Goal: Task Accomplishment & Management: Complete application form

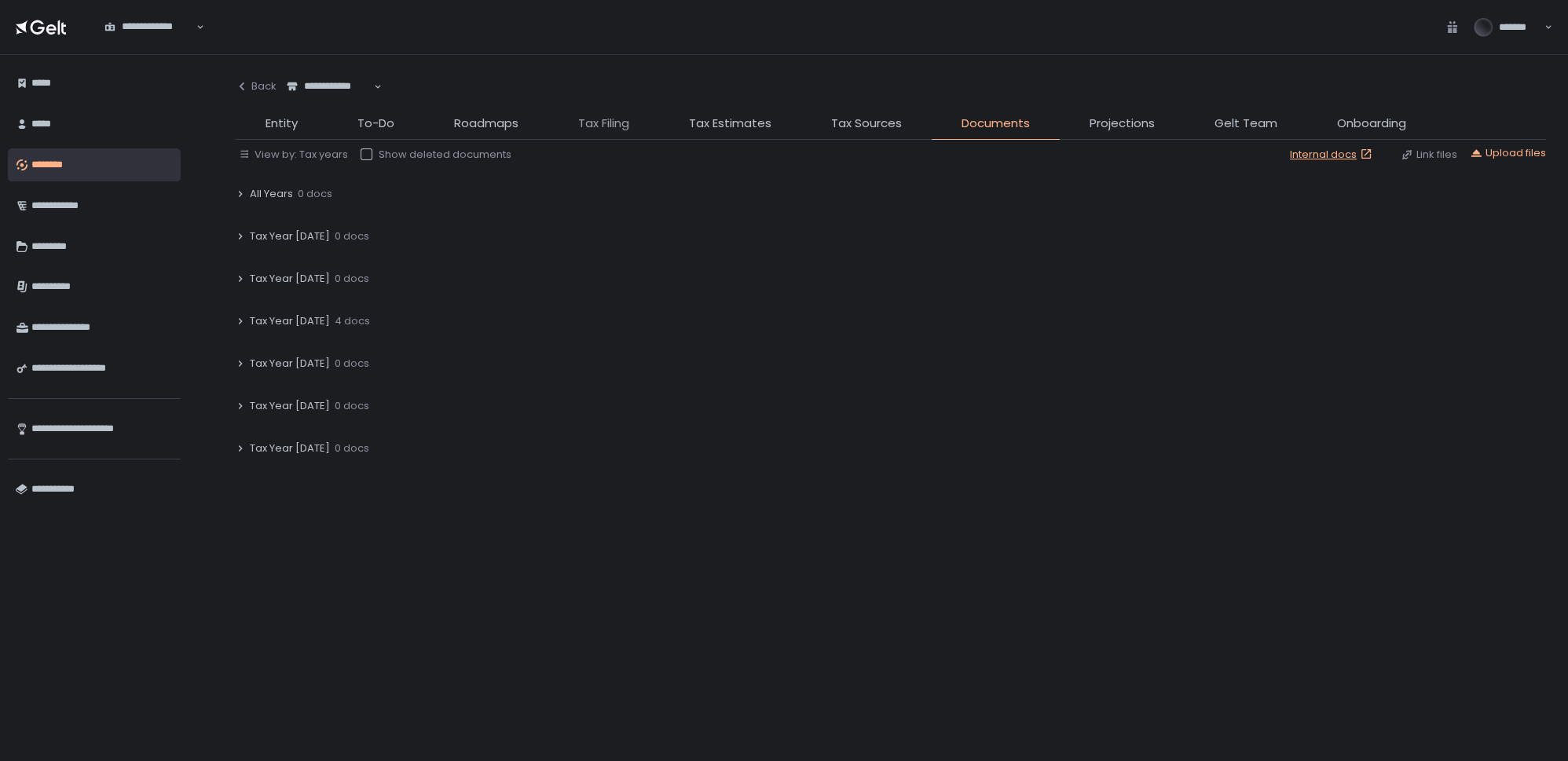
click at [596, 130] on span "Tax Filing" at bounding box center [604, 124] width 51 height 18
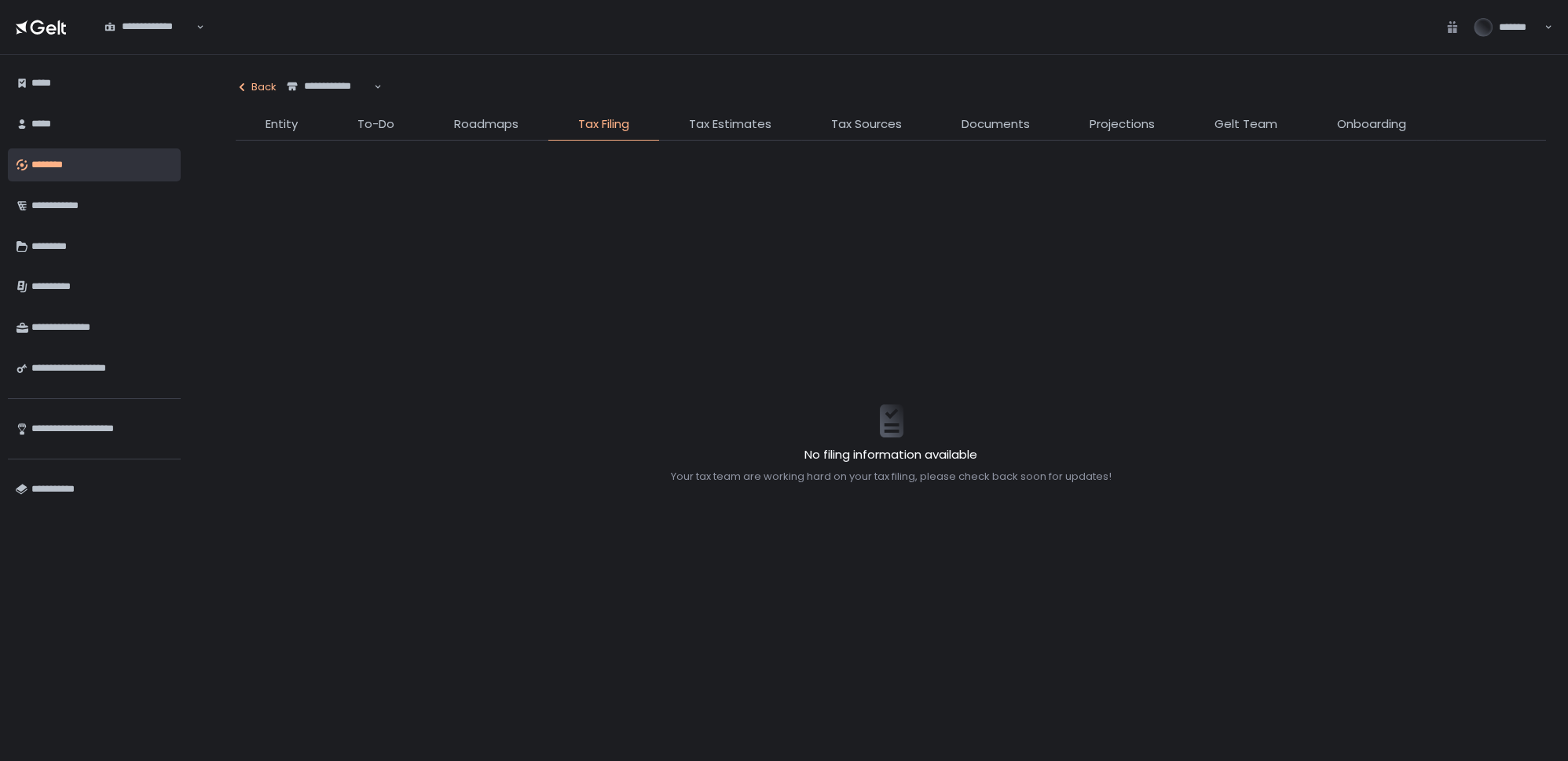
click at [244, 90] on icon "button" at bounding box center [242, 87] width 5 height 8
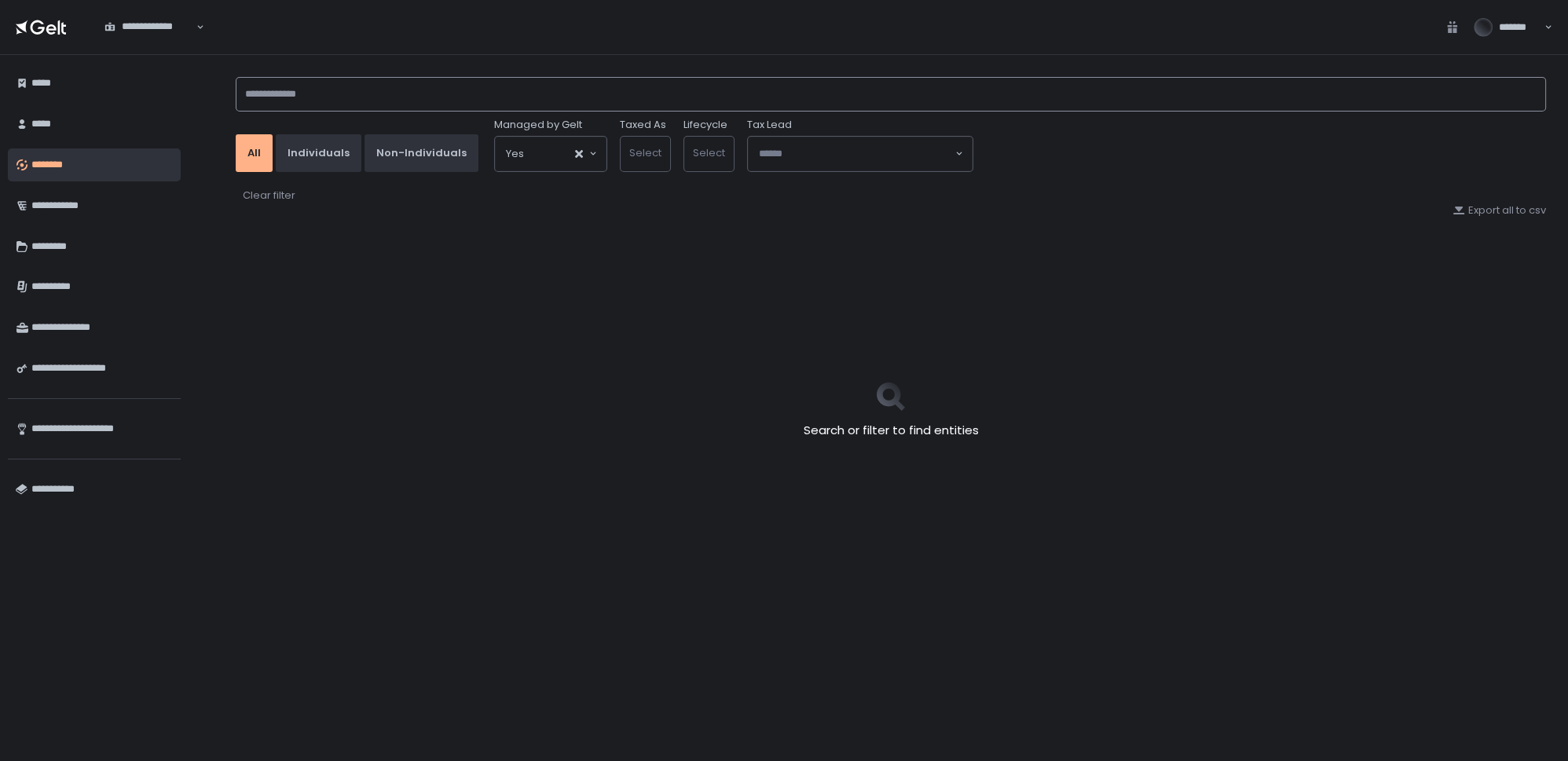
click at [300, 96] on input at bounding box center [890, 94] width 1310 height 35
click at [314, 97] on input at bounding box center [890, 94] width 1310 height 35
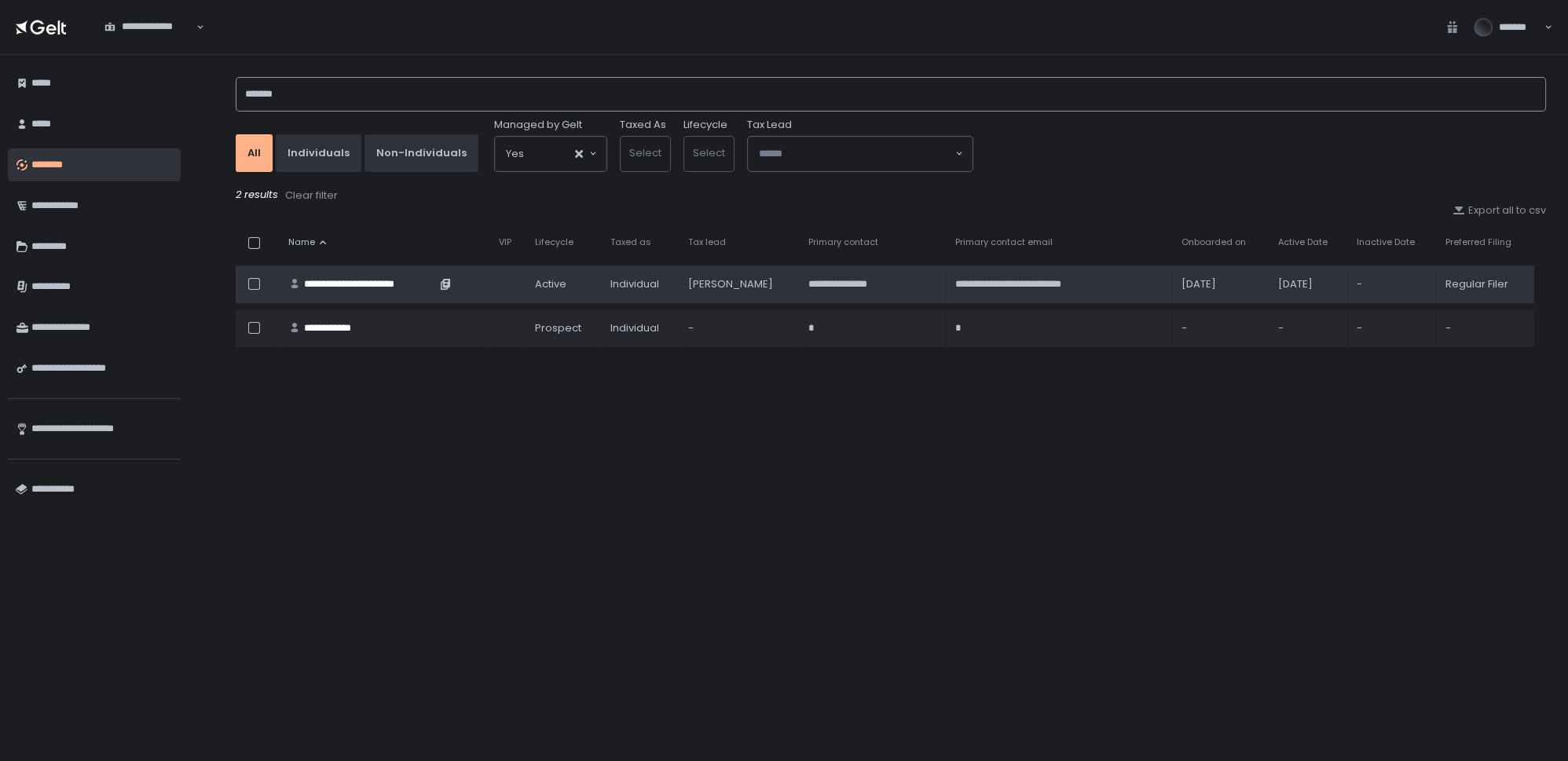
type input "*******"
click at [337, 284] on div "**********" at bounding box center [370, 284] width 132 height 14
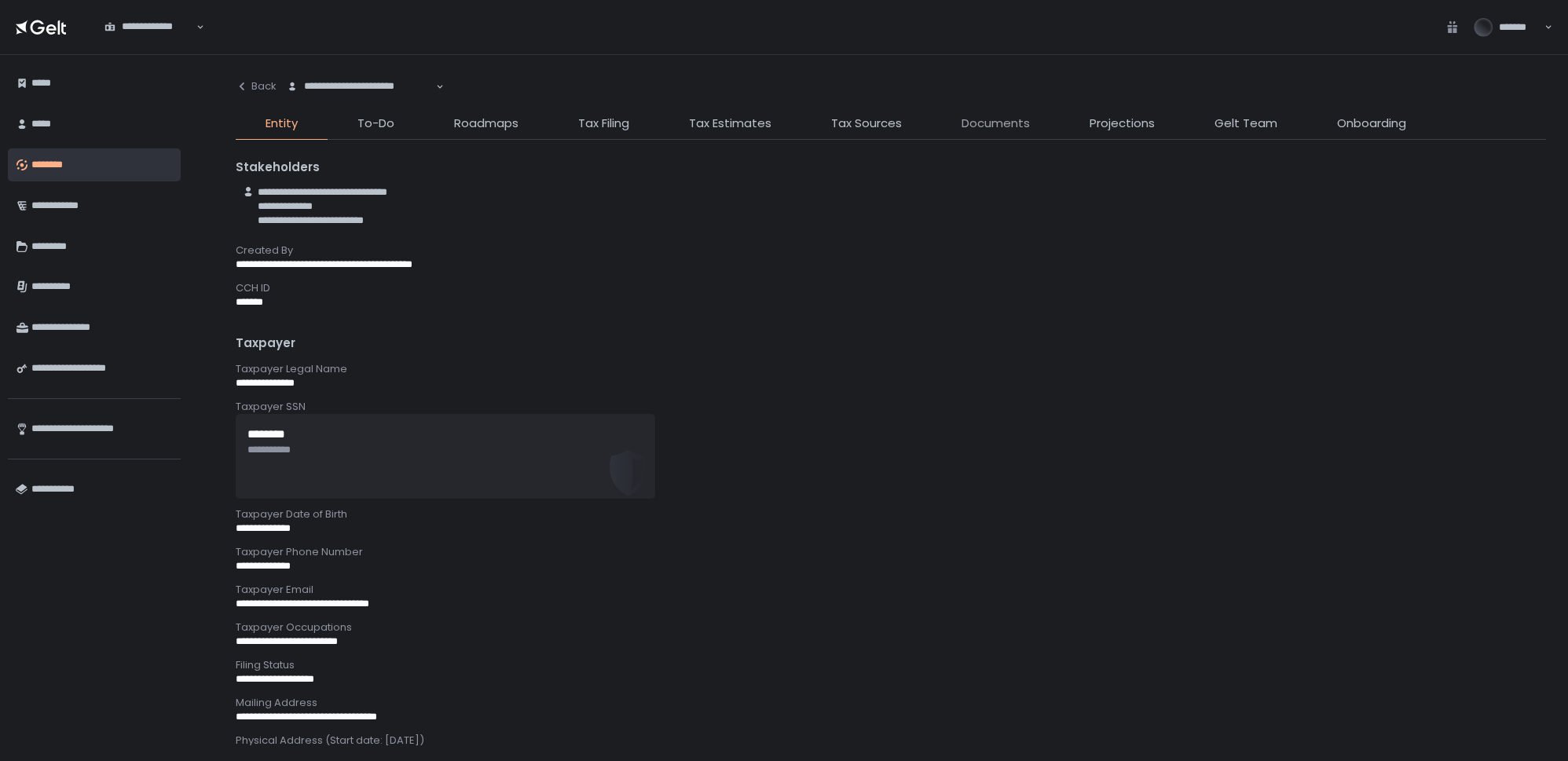
click at [986, 127] on span "Documents" at bounding box center [995, 124] width 68 height 18
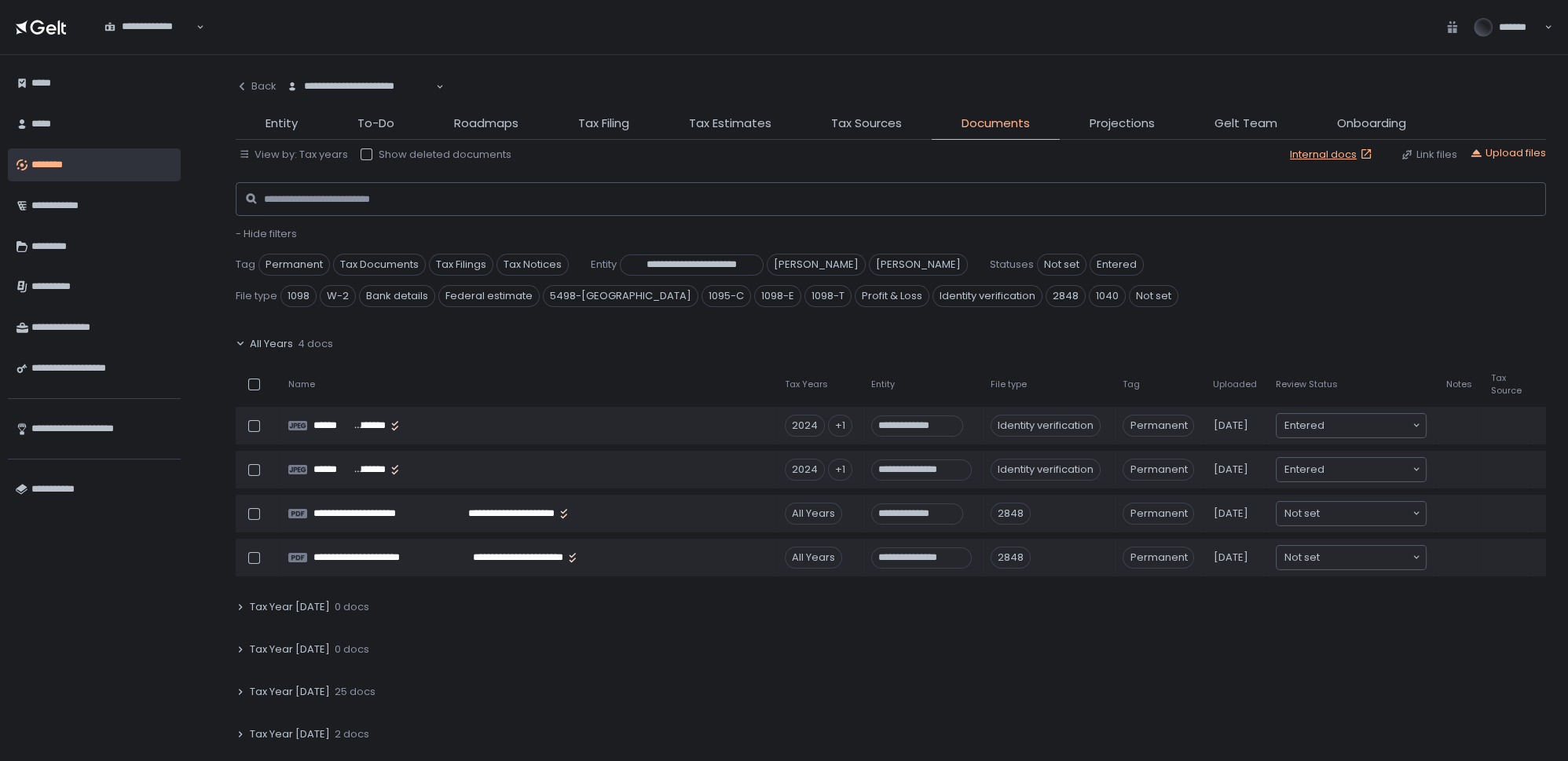
click at [248, 695] on div "Tax Year [DATE] 25 docs" at bounding box center [890, 691] width 1310 height 36
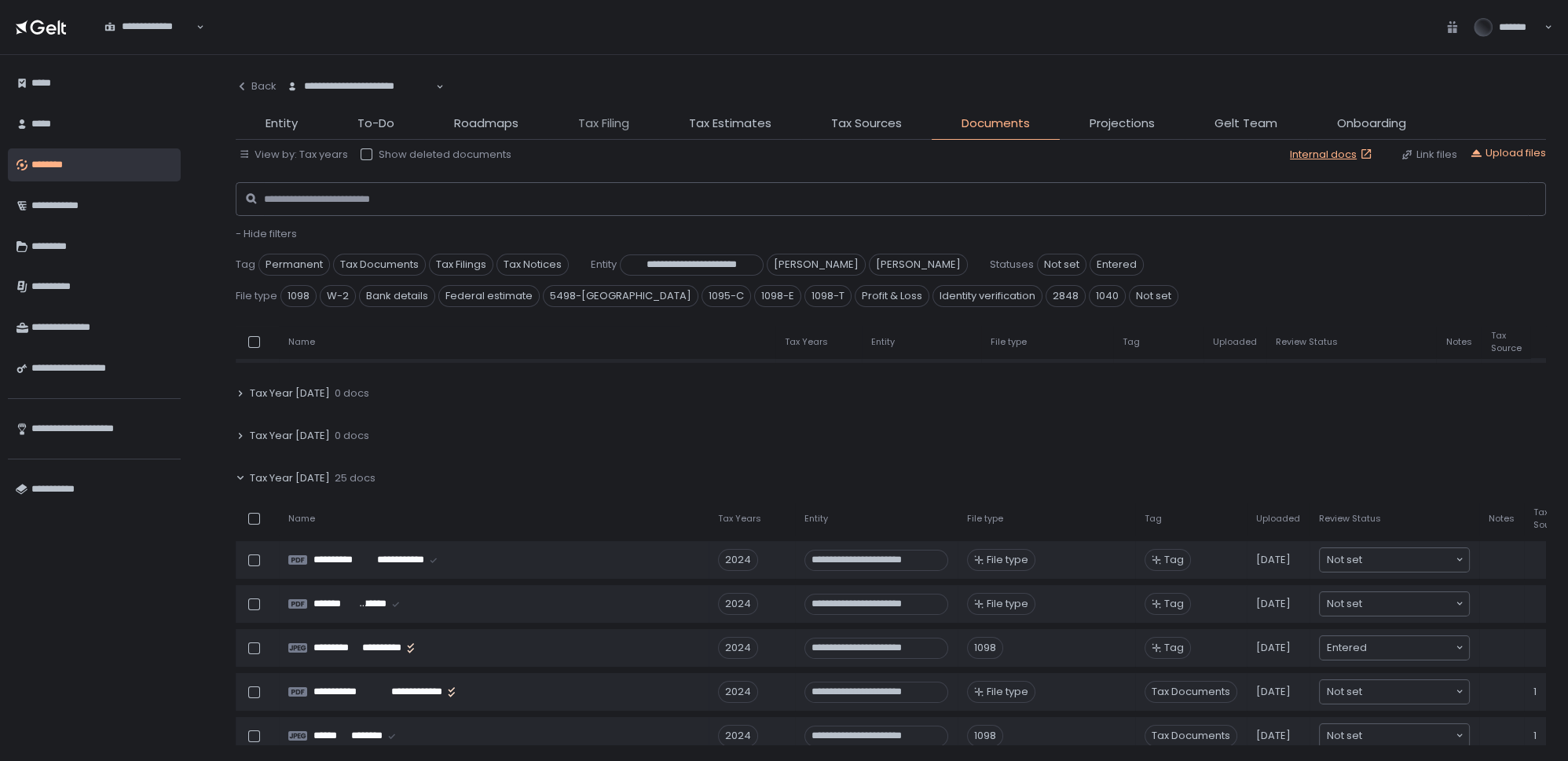
click at [612, 121] on span "Tax Filing" at bounding box center [604, 124] width 51 height 18
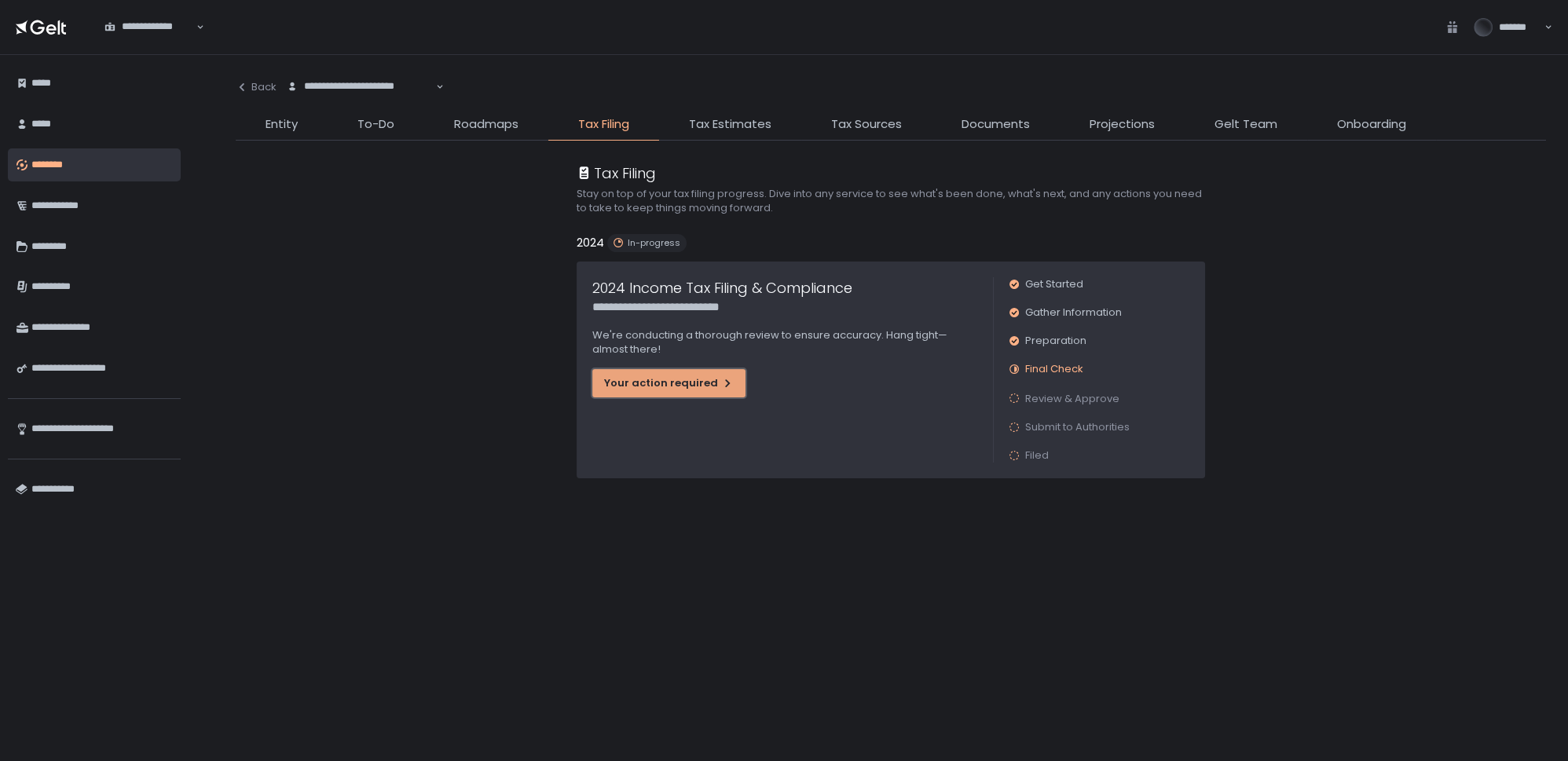
click at [685, 385] on div "Your action required" at bounding box center [669, 383] width 129 height 14
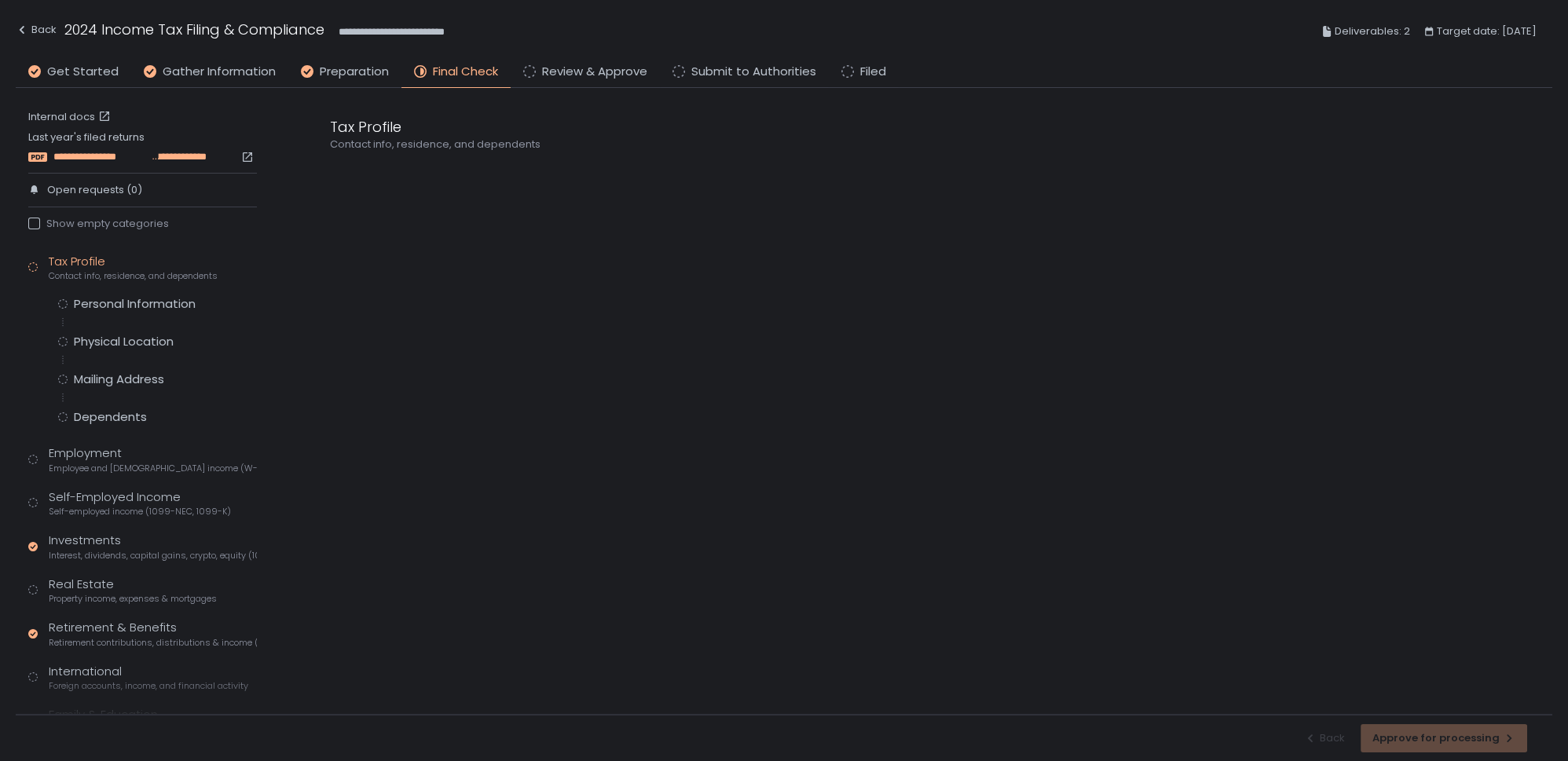
click at [142, 158] on span "**********" at bounding box center [101, 156] width 95 height 14
click at [78, 112] on link "Internal docs" at bounding box center [71, 116] width 86 height 14
click at [52, 30] on div "Back" at bounding box center [36, 29] width 40 height 19
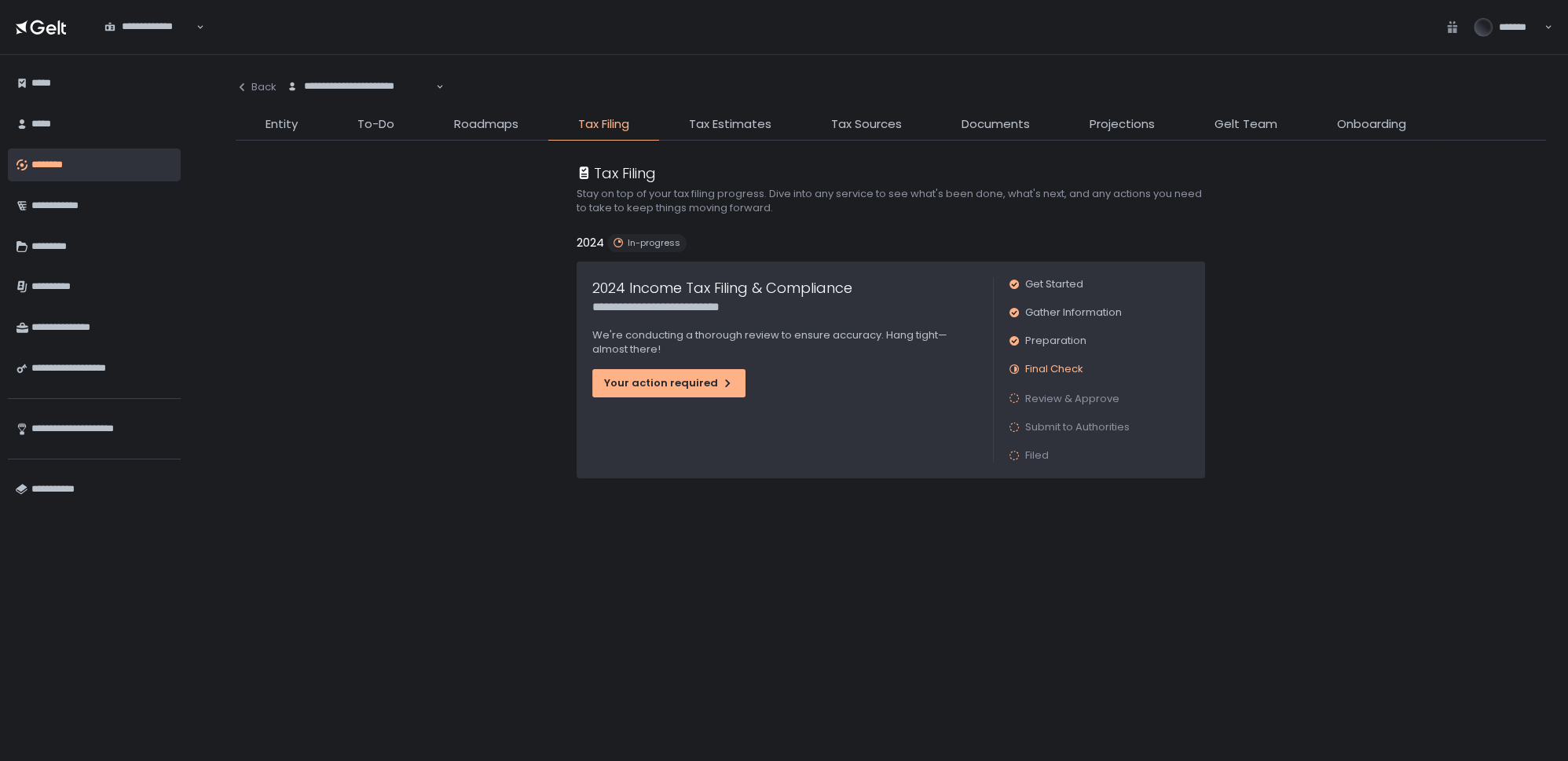
drag, startPoint x: 1006, startPoint y: 121, endPoint x: 1006, endPoint y: 132, distance: 11.0
click at [1006, 121] on span "Documents" at bounding box center [995, 125] width 68 height 18
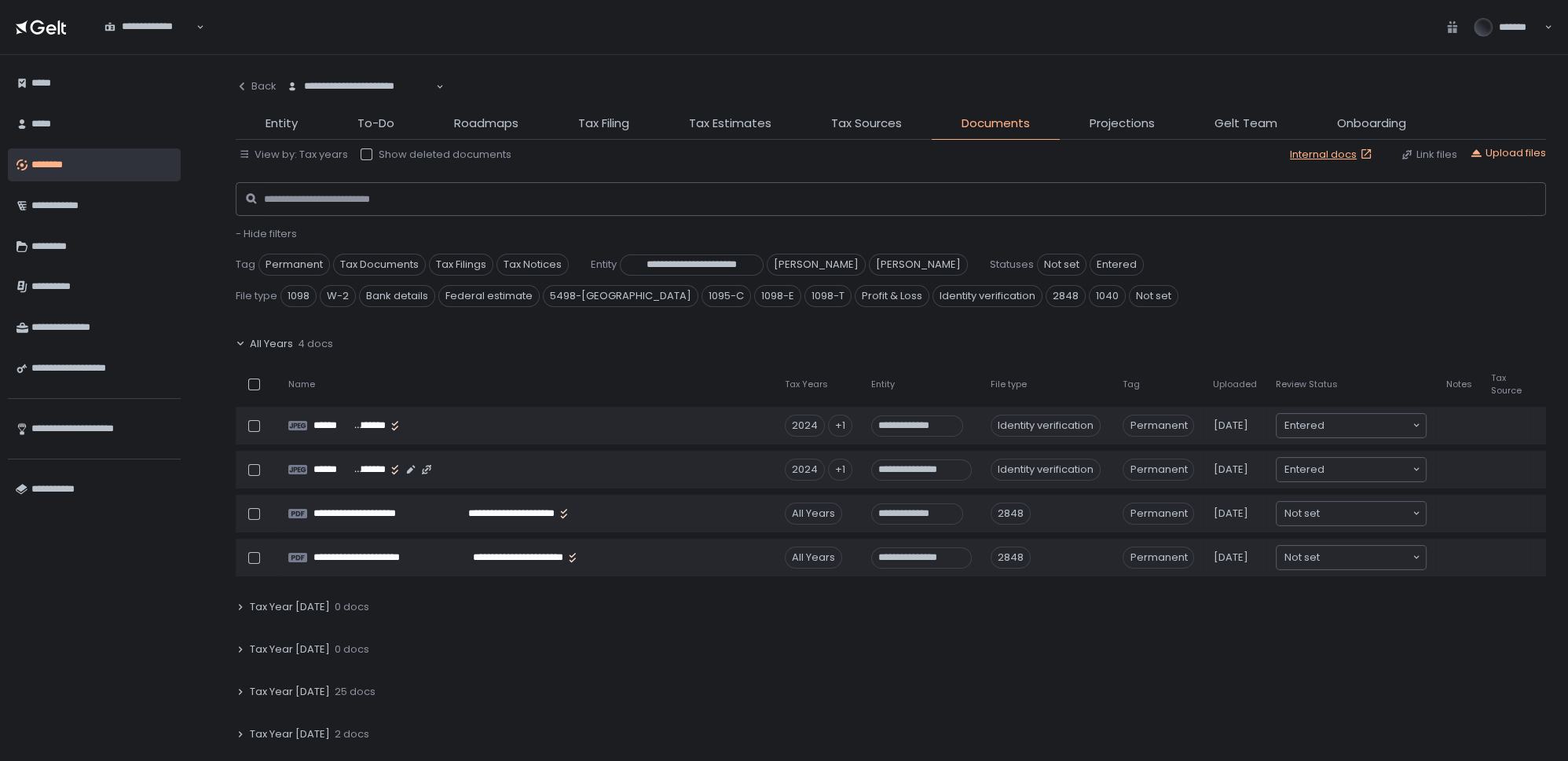
scroll to position [214, 0]
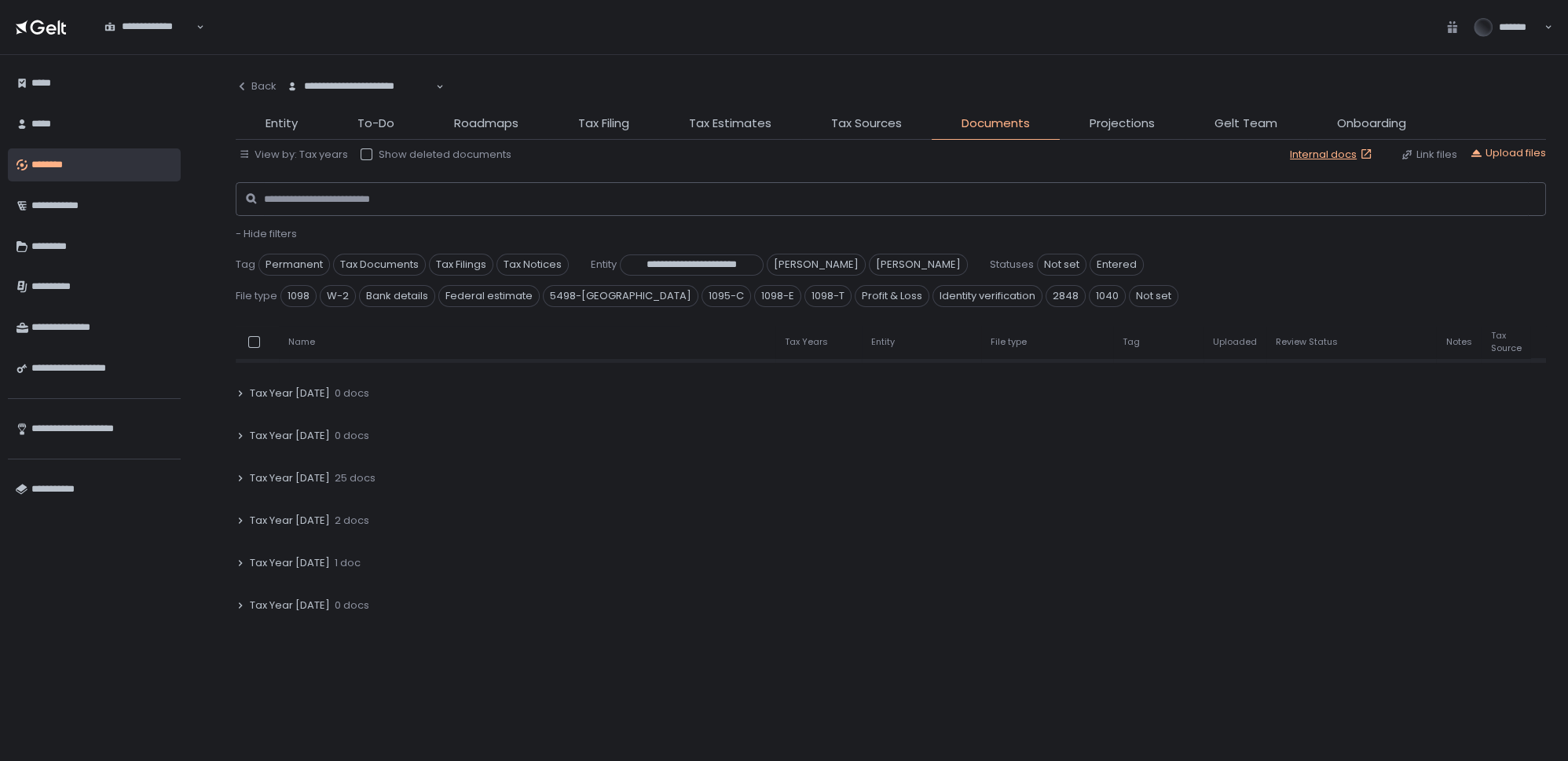
click at [301, 519] on span "Tax Year [DATE]" at bounding box center [290, 520] width 80 height 14
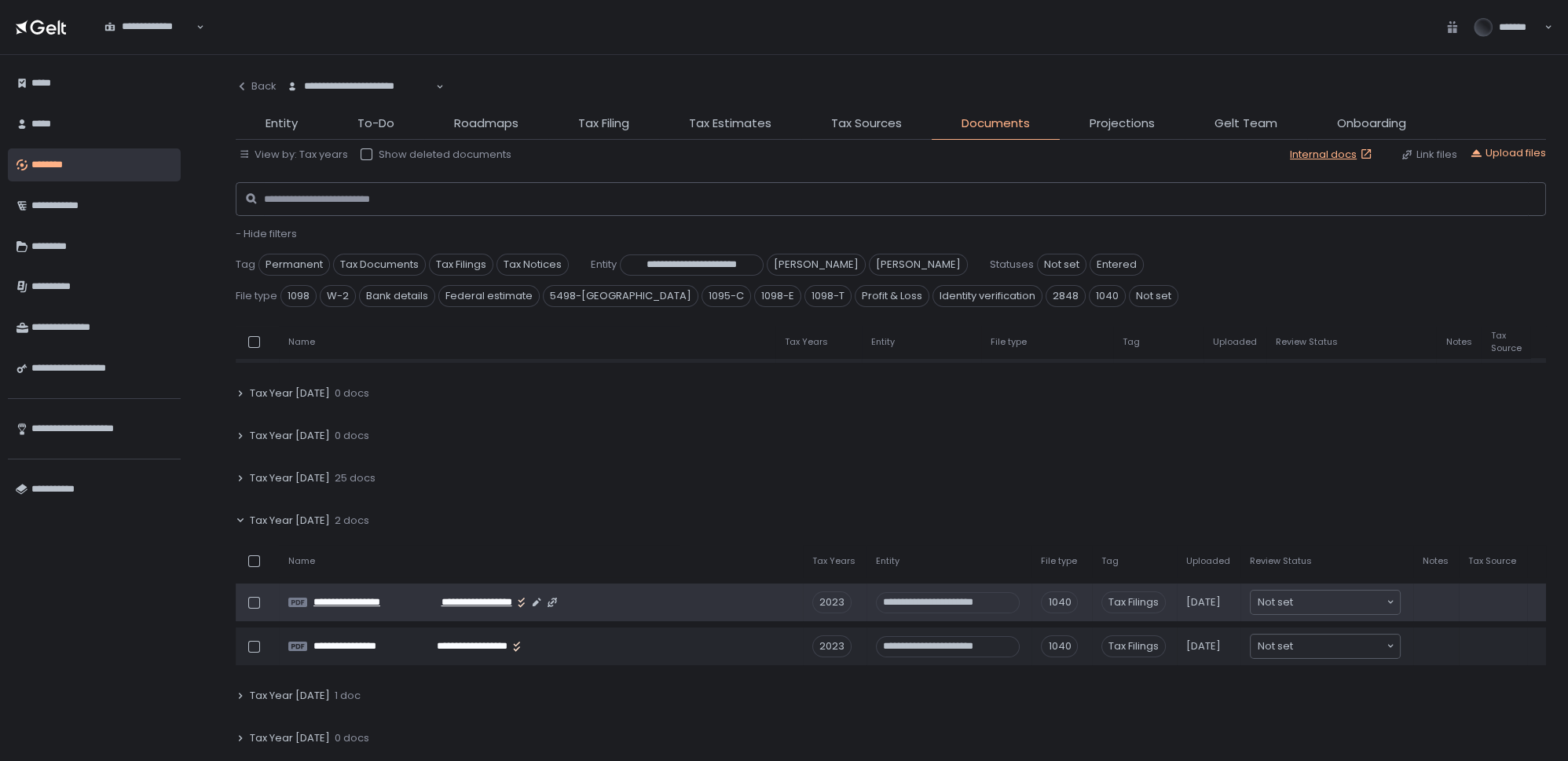
click at [389, 597] on span "**********" at bounding box center [366, 602] width 106 height 14
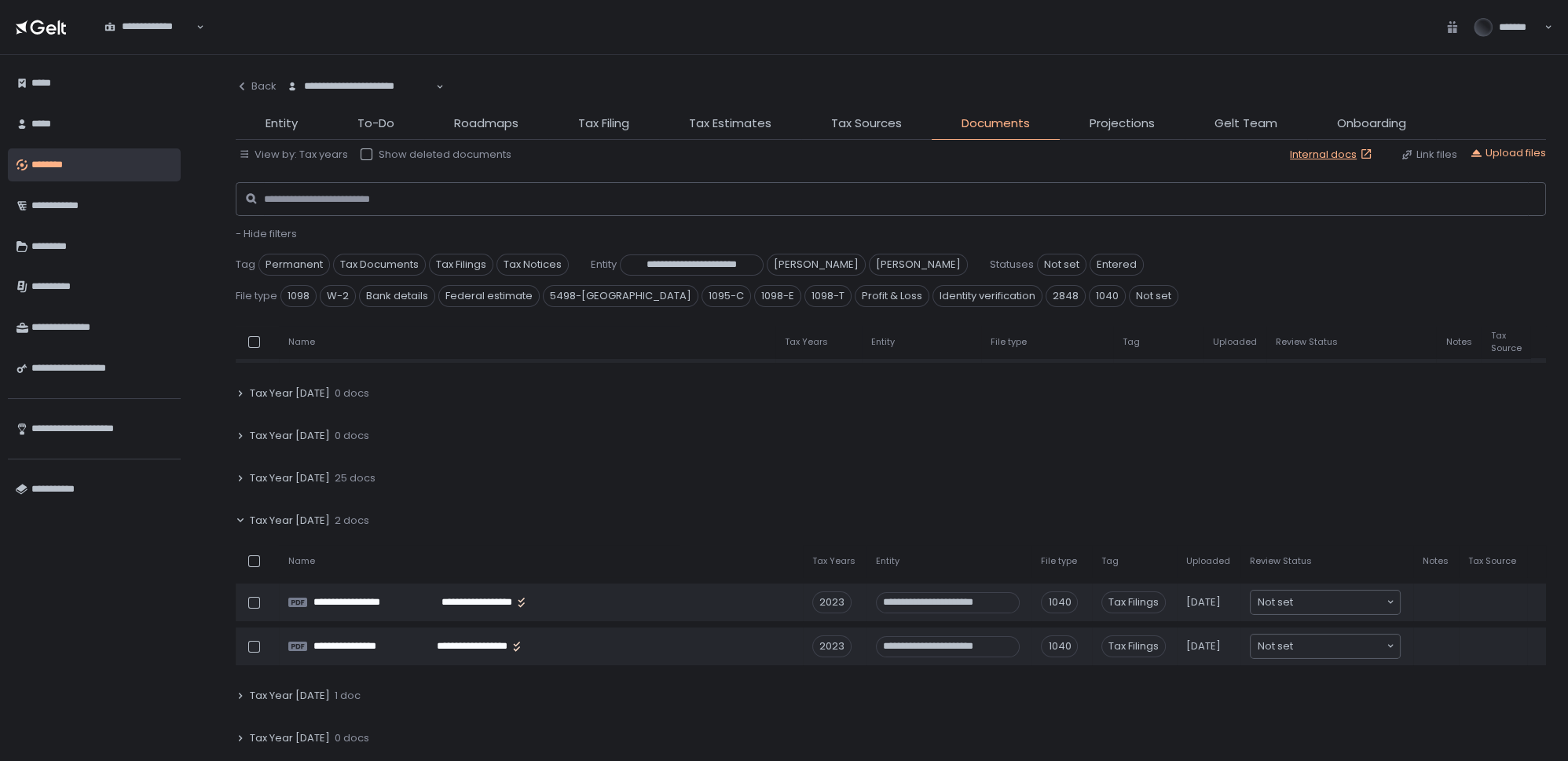
click at [592, 134] on li "Tax Filing" at bounding box center [604, 127] width 111 height 25
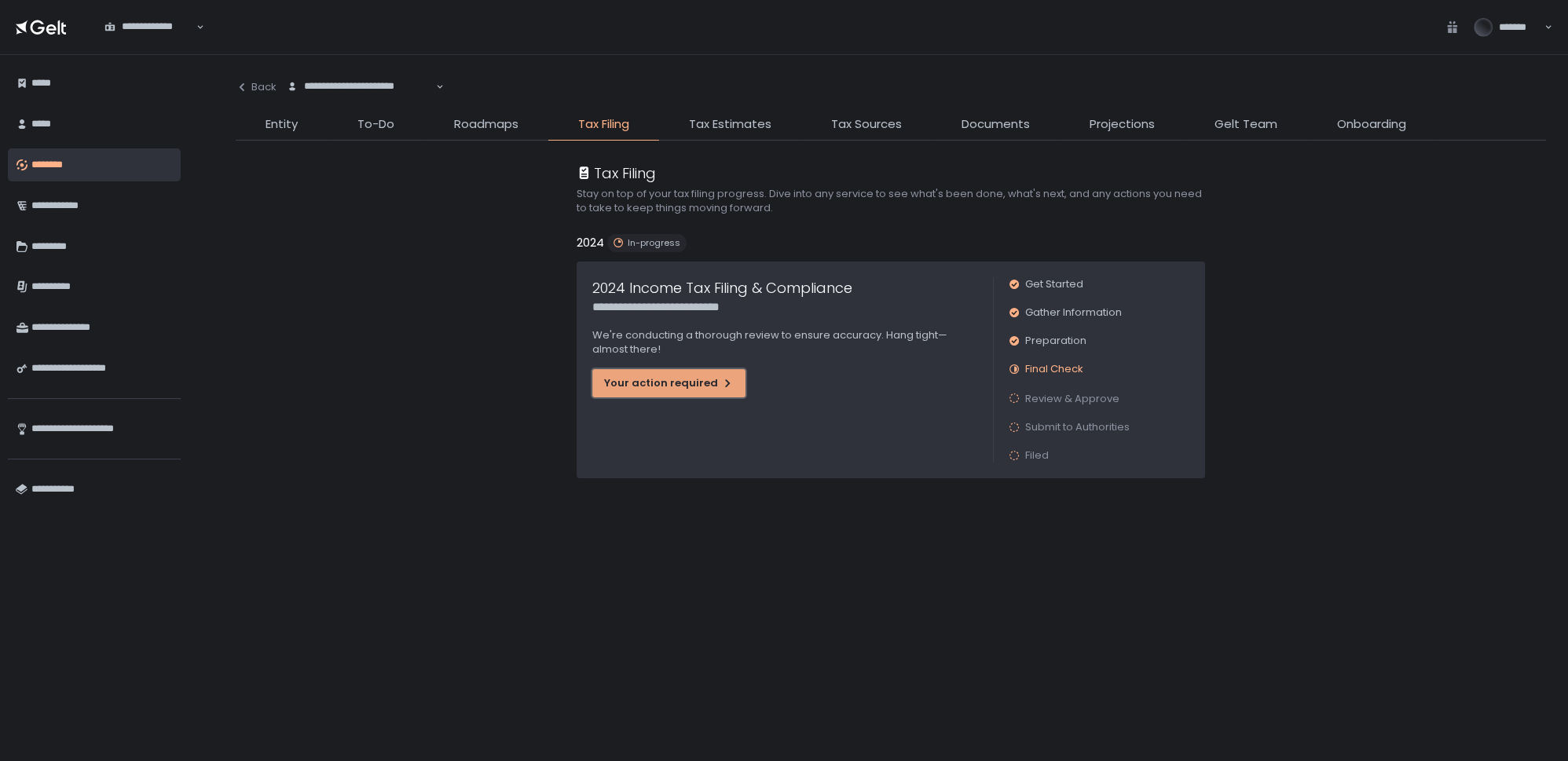
click at [698, 382] on div "Your action required" at bounding box center [669, 383] width 129 height 14
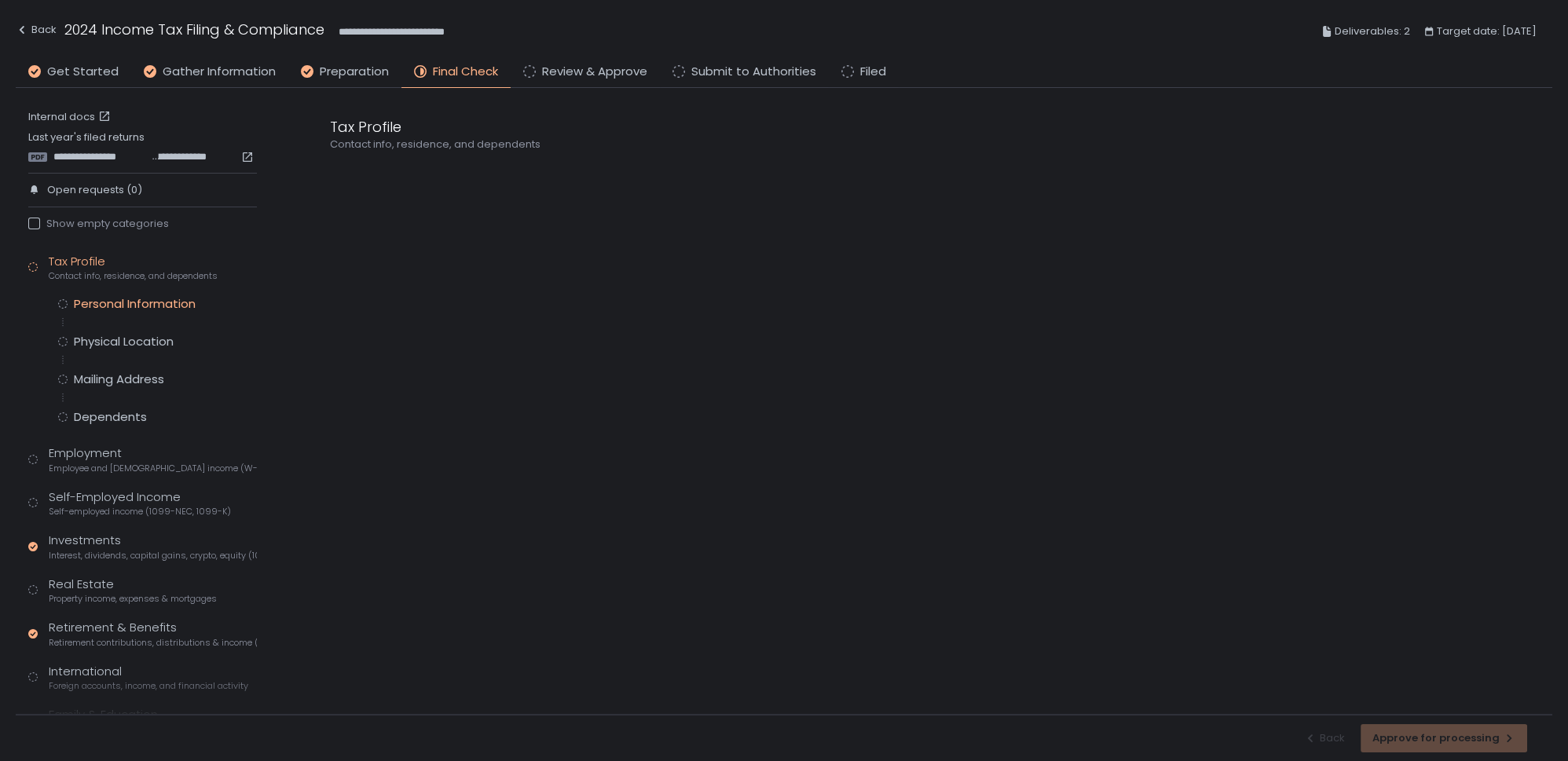
click at [140, 303] on div "Personal Information" at bounding box center [134, 303] width 121 height 15
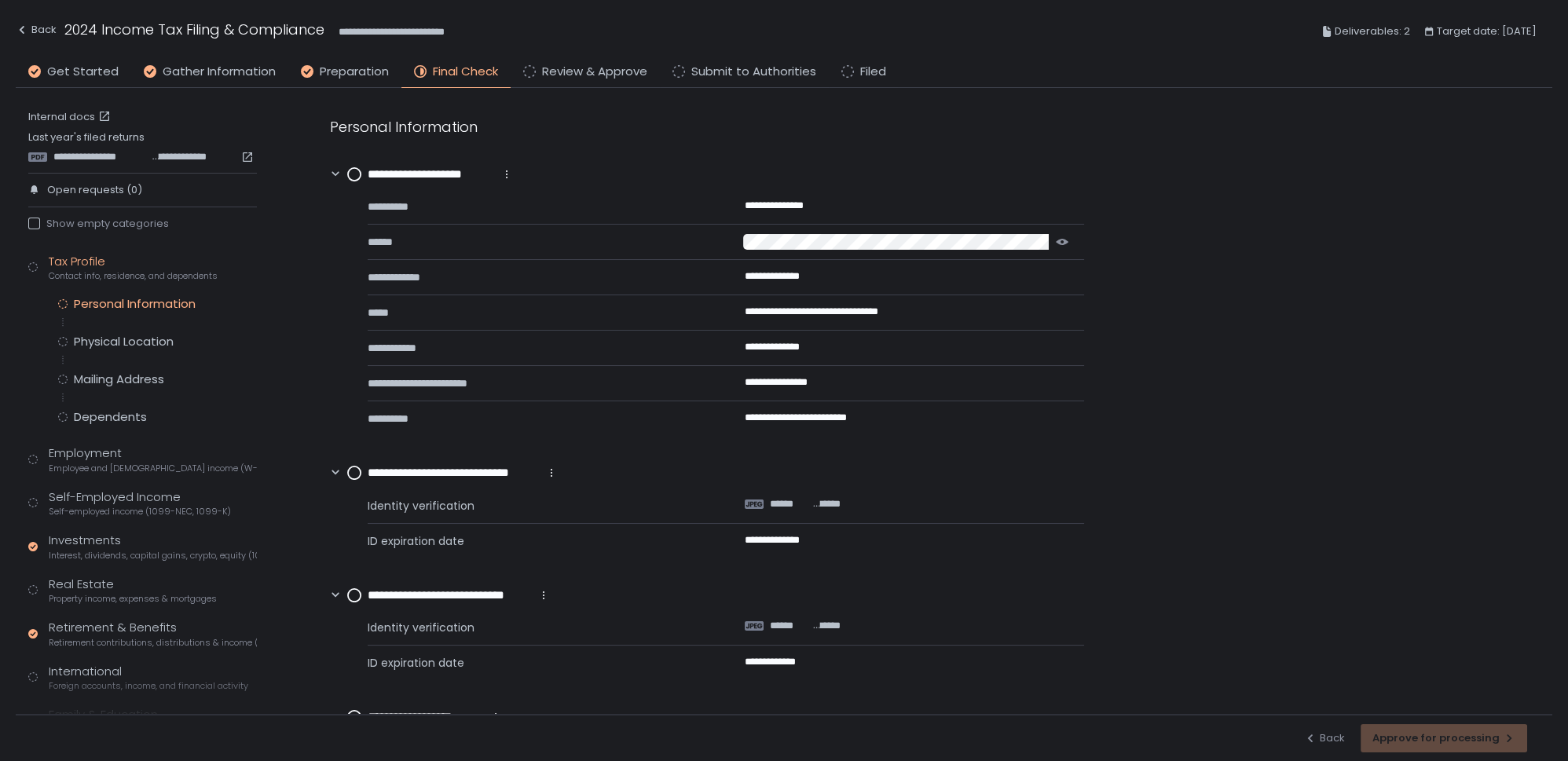
click at [358, 174] on circle at bounding box center [354, 175] width 13 height 13
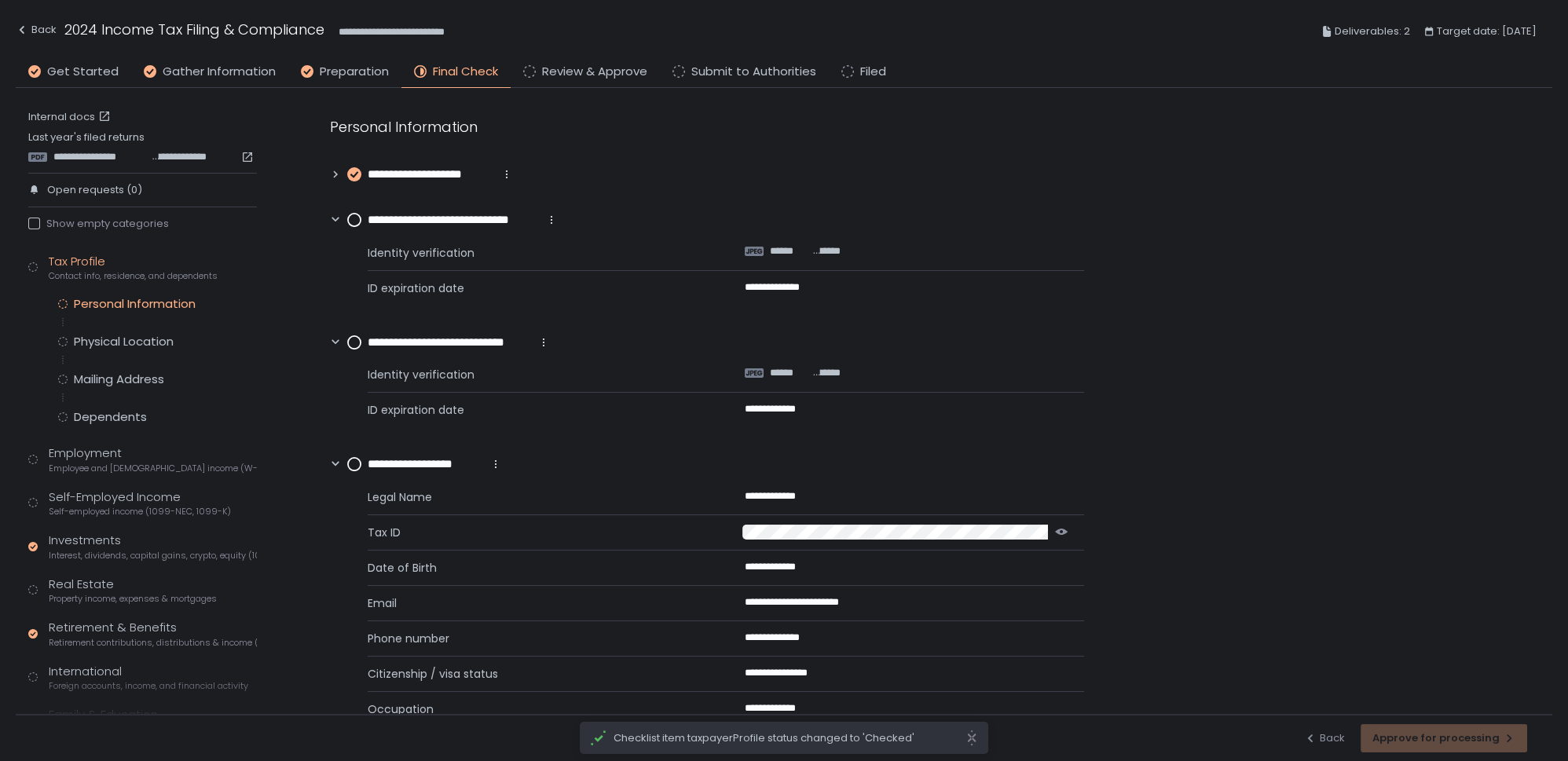
click at [351, 215] on circle at bounding box center [354, 220] width 13 height 13
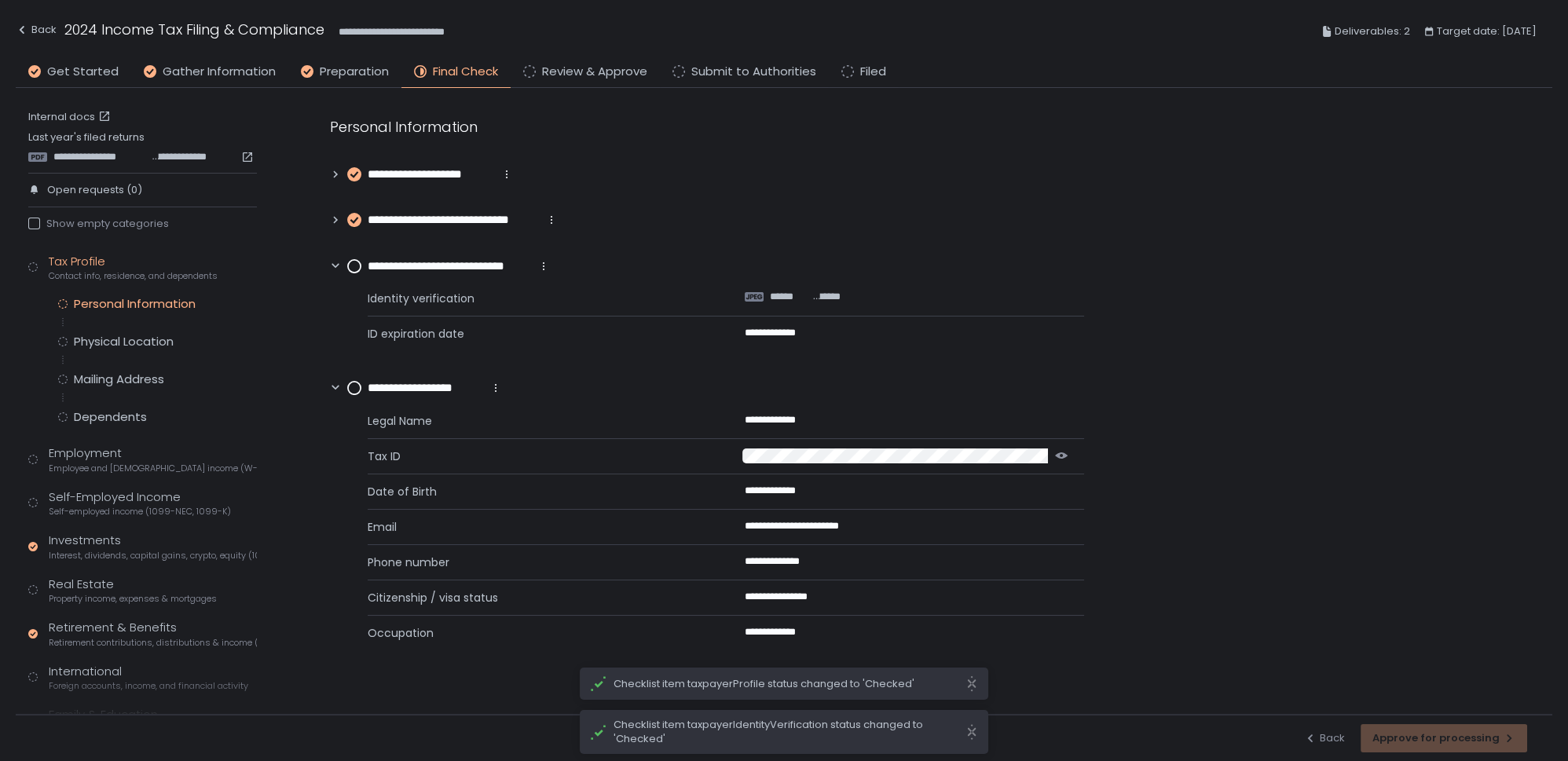
click at [360, 266] on circle at bounding box center [354, 266] width 13 height 13
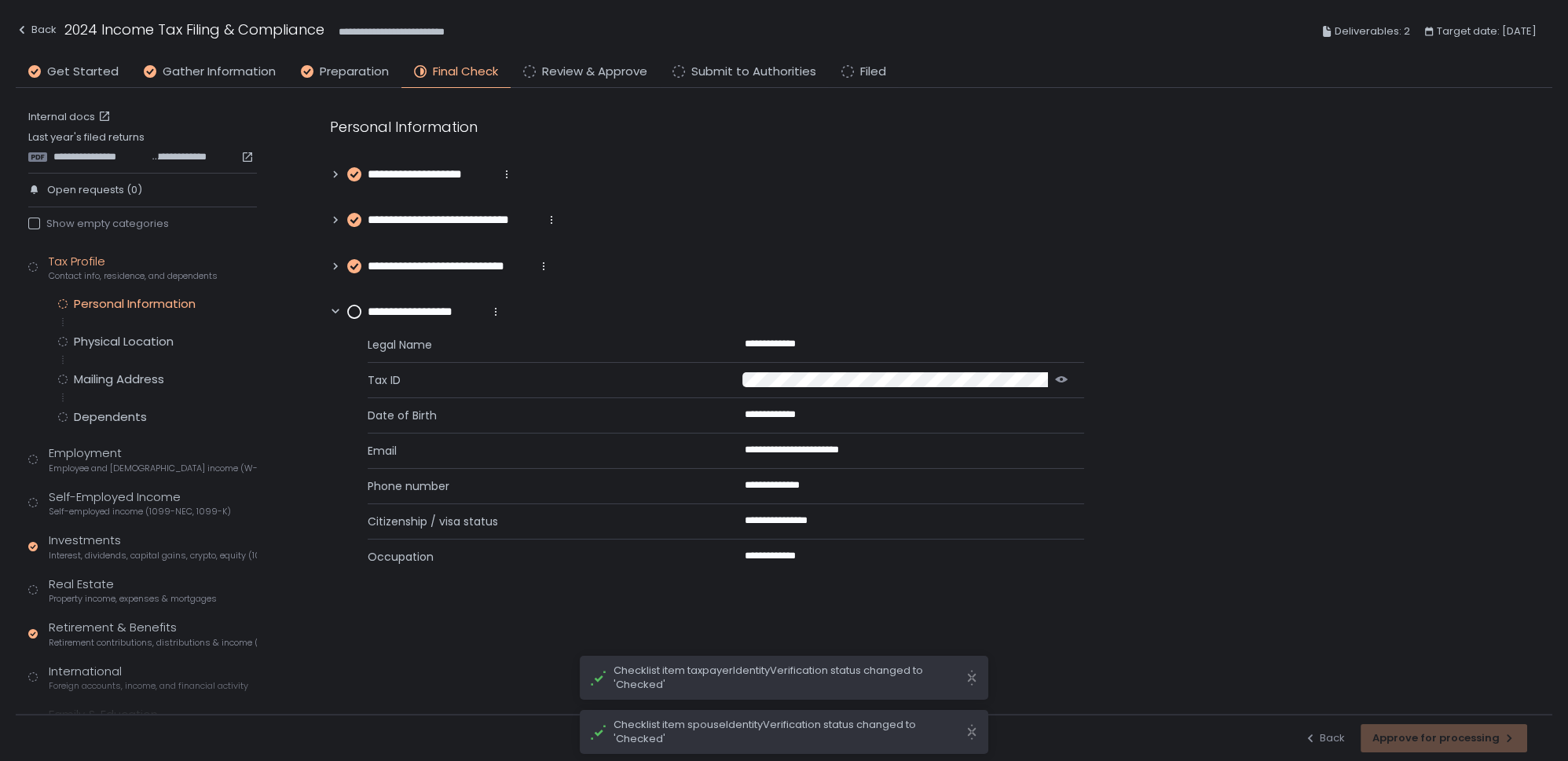
click at [352, 308] on circle at bounding box center [354, 312] width 13 height 13
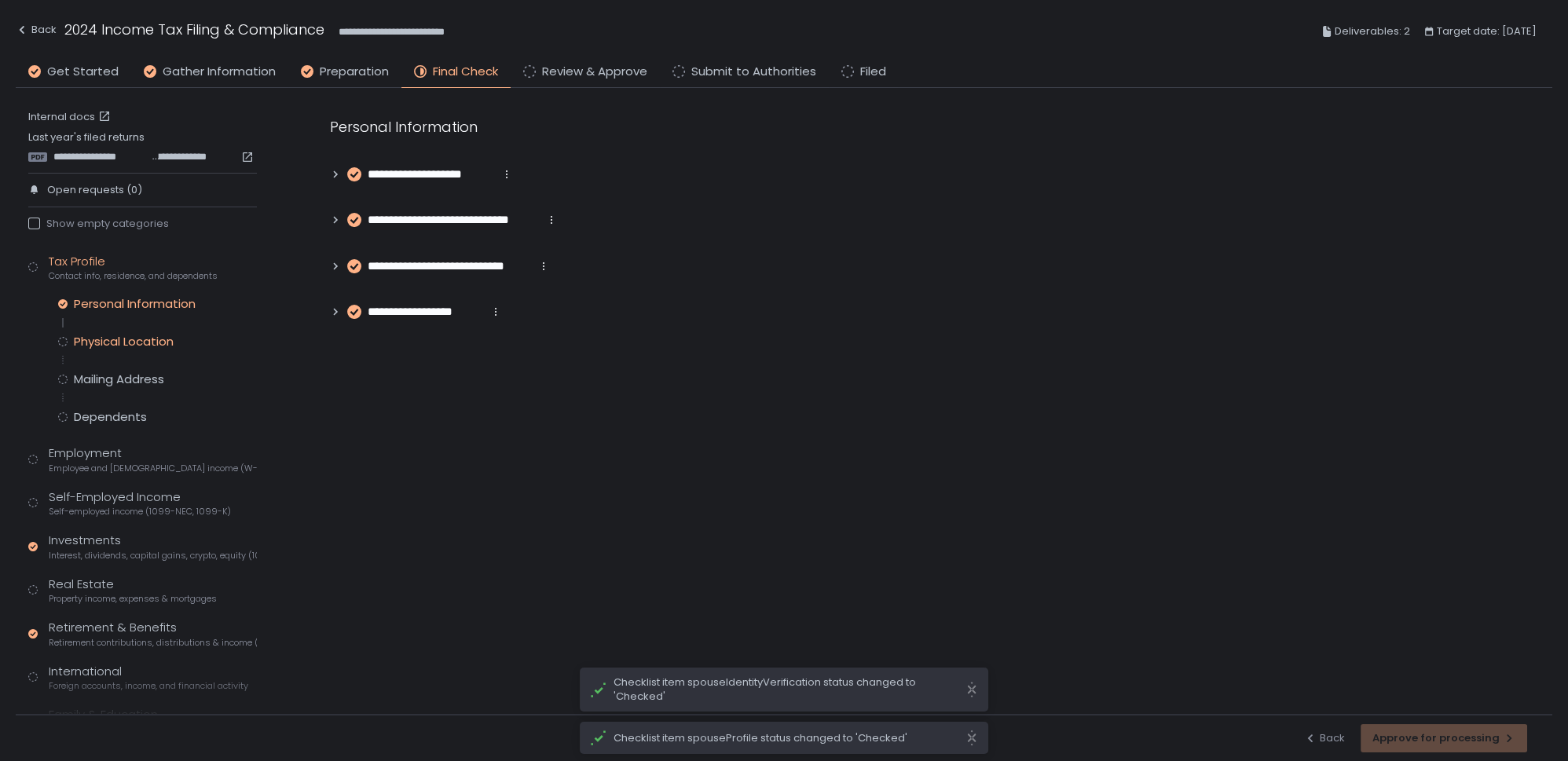
click at [110, 337] on div "Physical Location" at bounding box center [123, 341] width 100 height 15
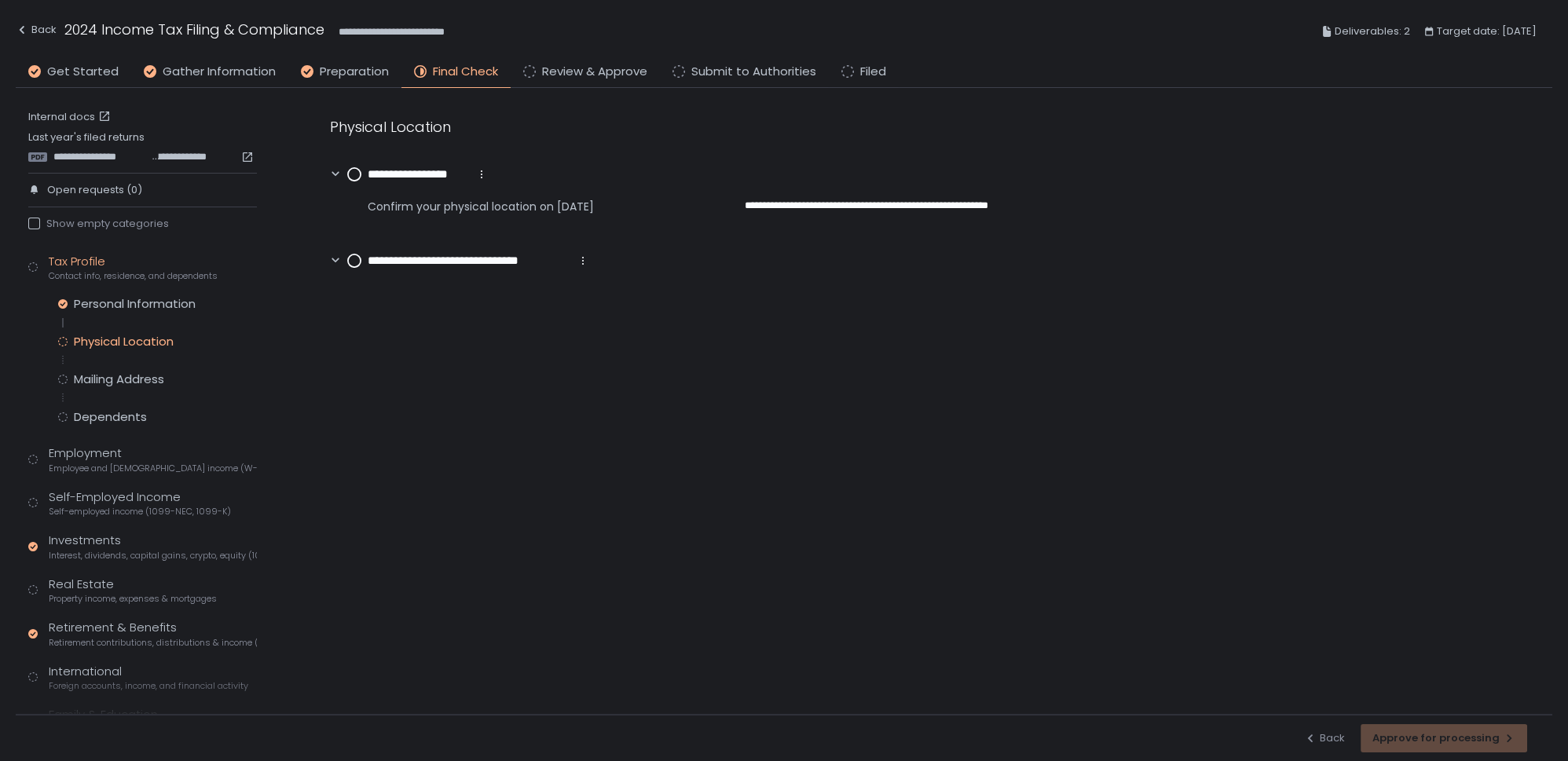
click at [350, 172] on circle at bounding box center [354, 175] width 13 height 13
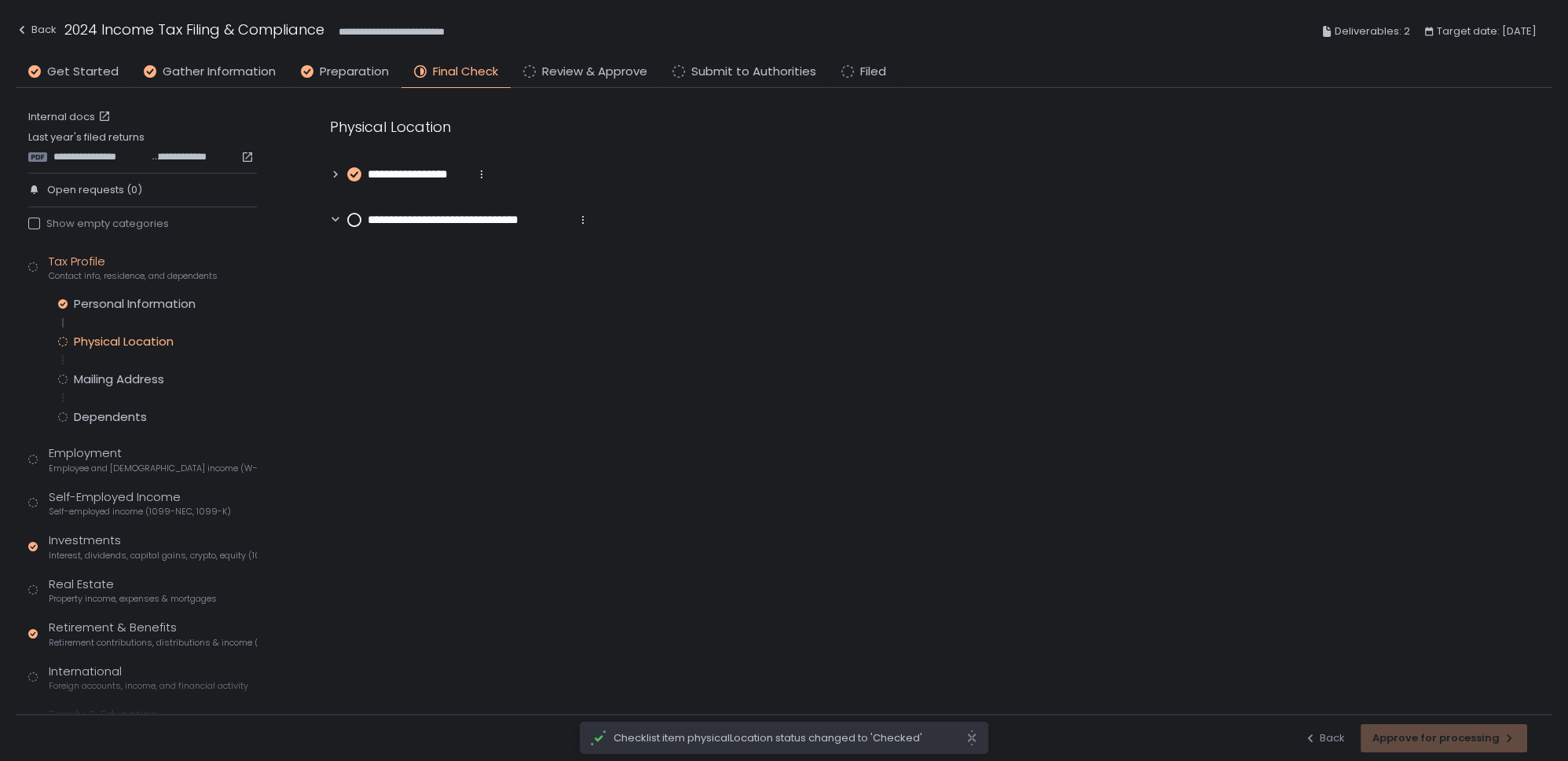
click at [585, 222] on icon at bounding box center [583, 220] width 13 height 13
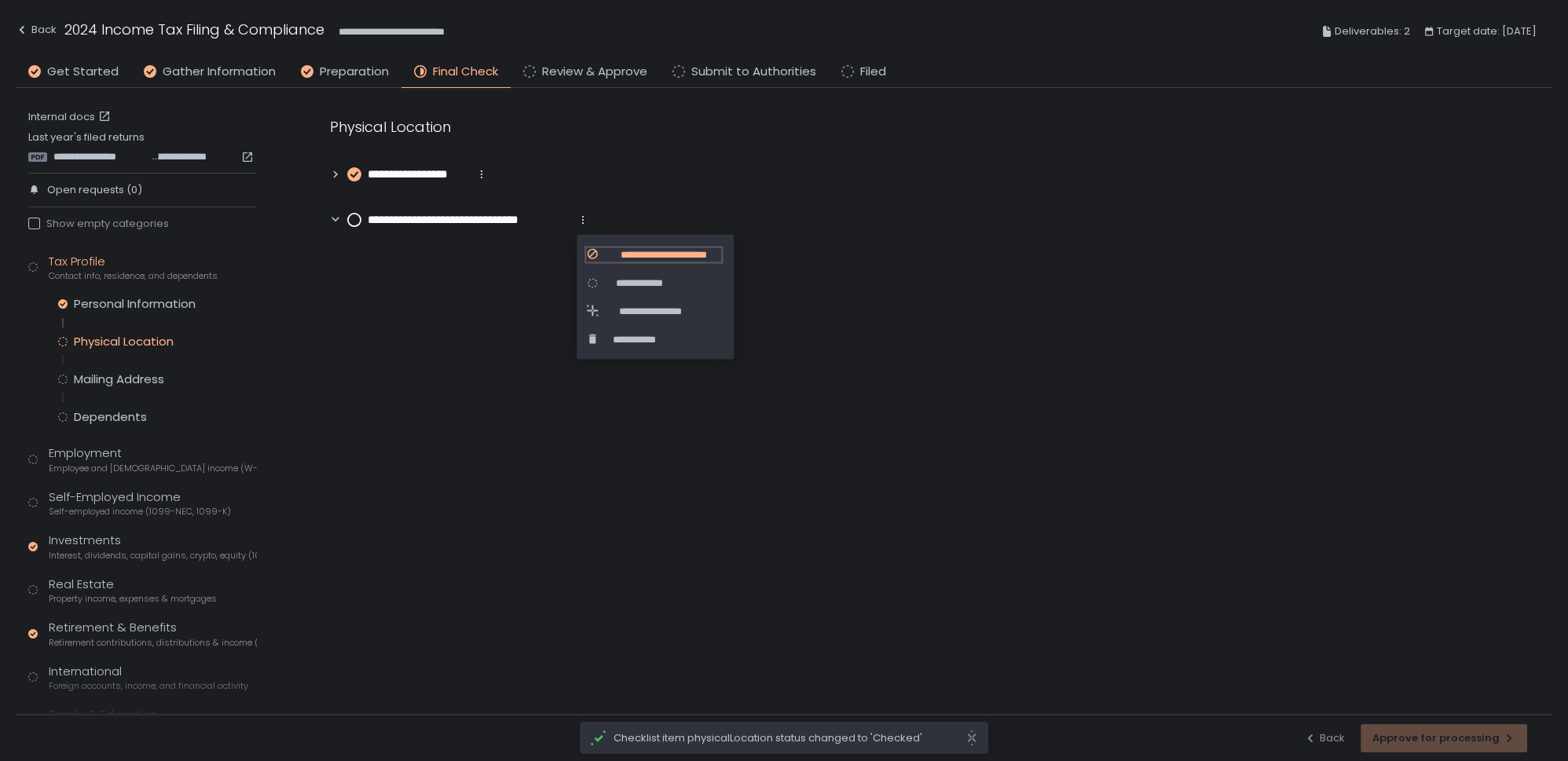
click at [631, 254] on span "**********" at bounding box center [663, 254] width 117 height 14
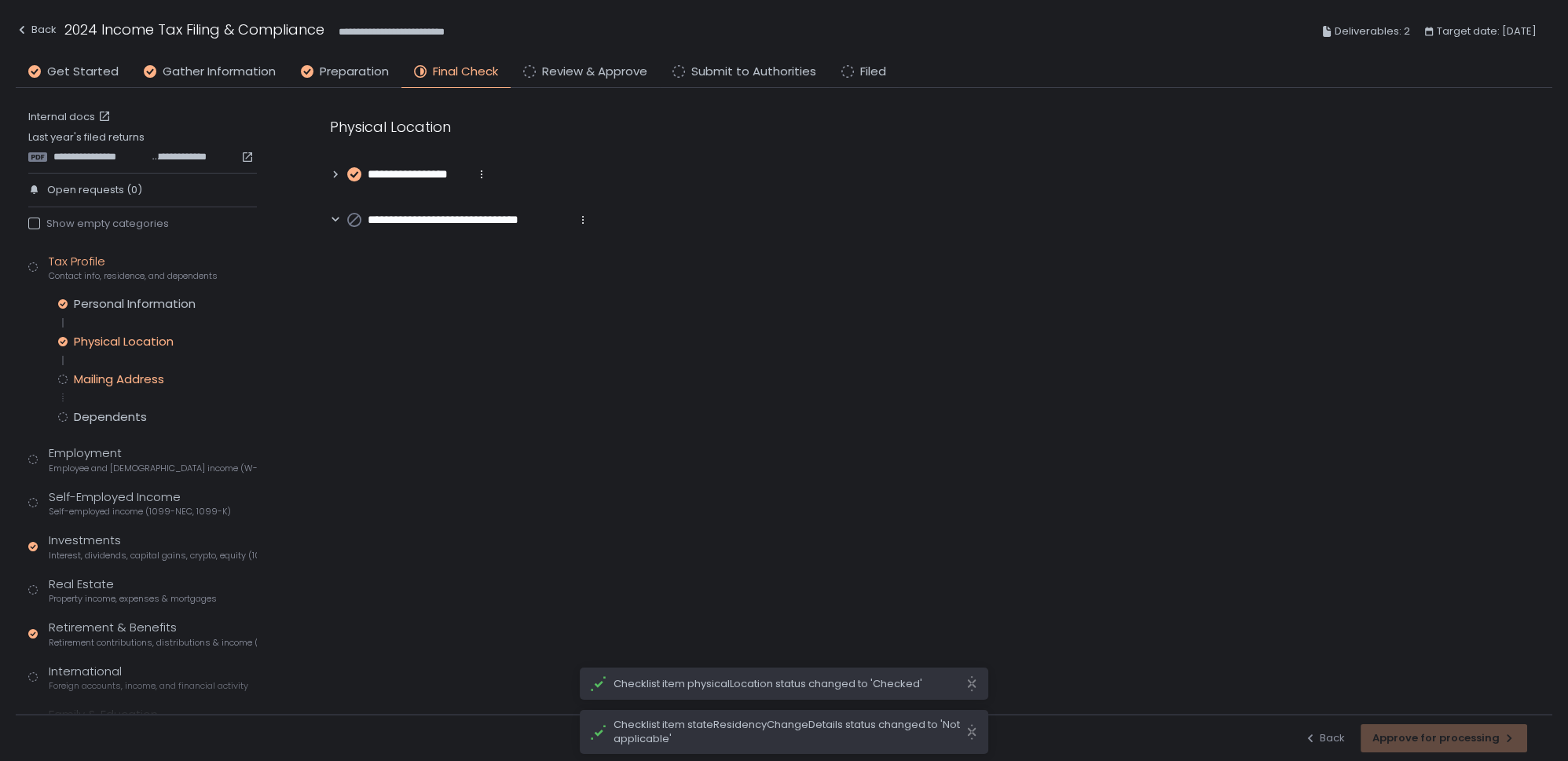
click at [116, 384] on div "Mailing Address" at bounding box center [119, 378] width 91 height 15
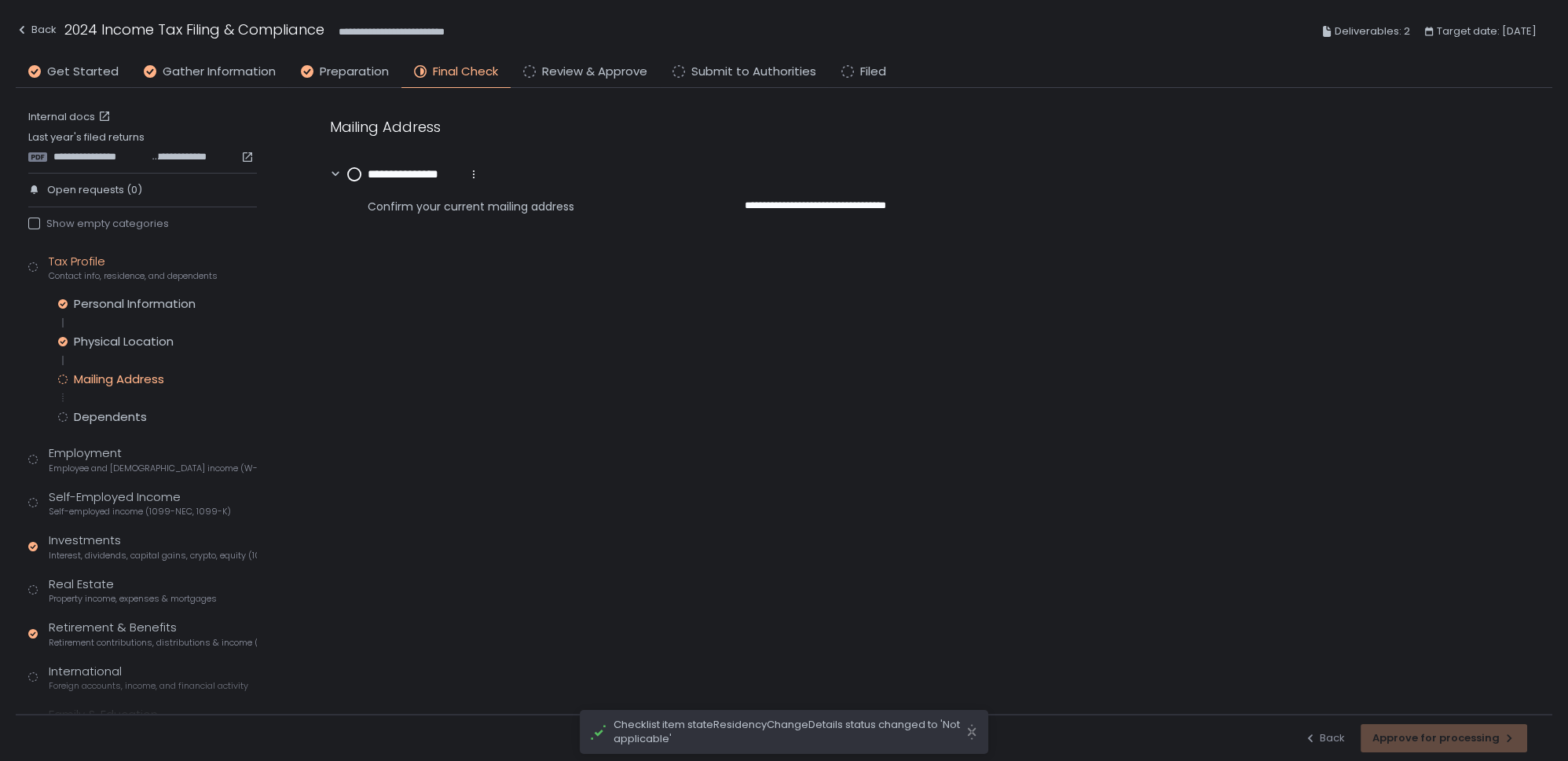
click at [358, 175] on circle at bounding box center [354, 175] width 13 height 13
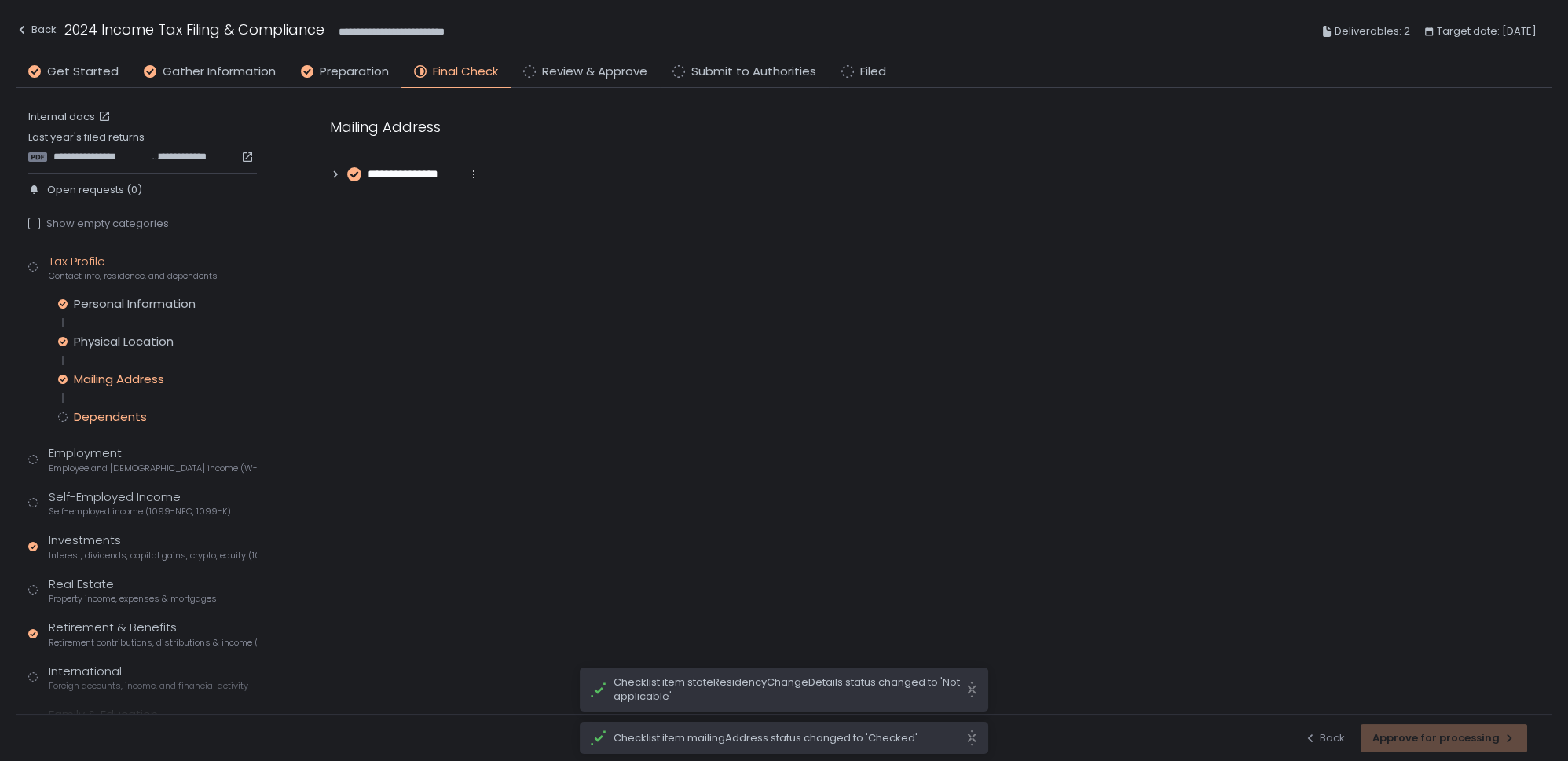
click at [117, 417] on div "Dependents" at bounding box center [110, 416] width 73 height 15
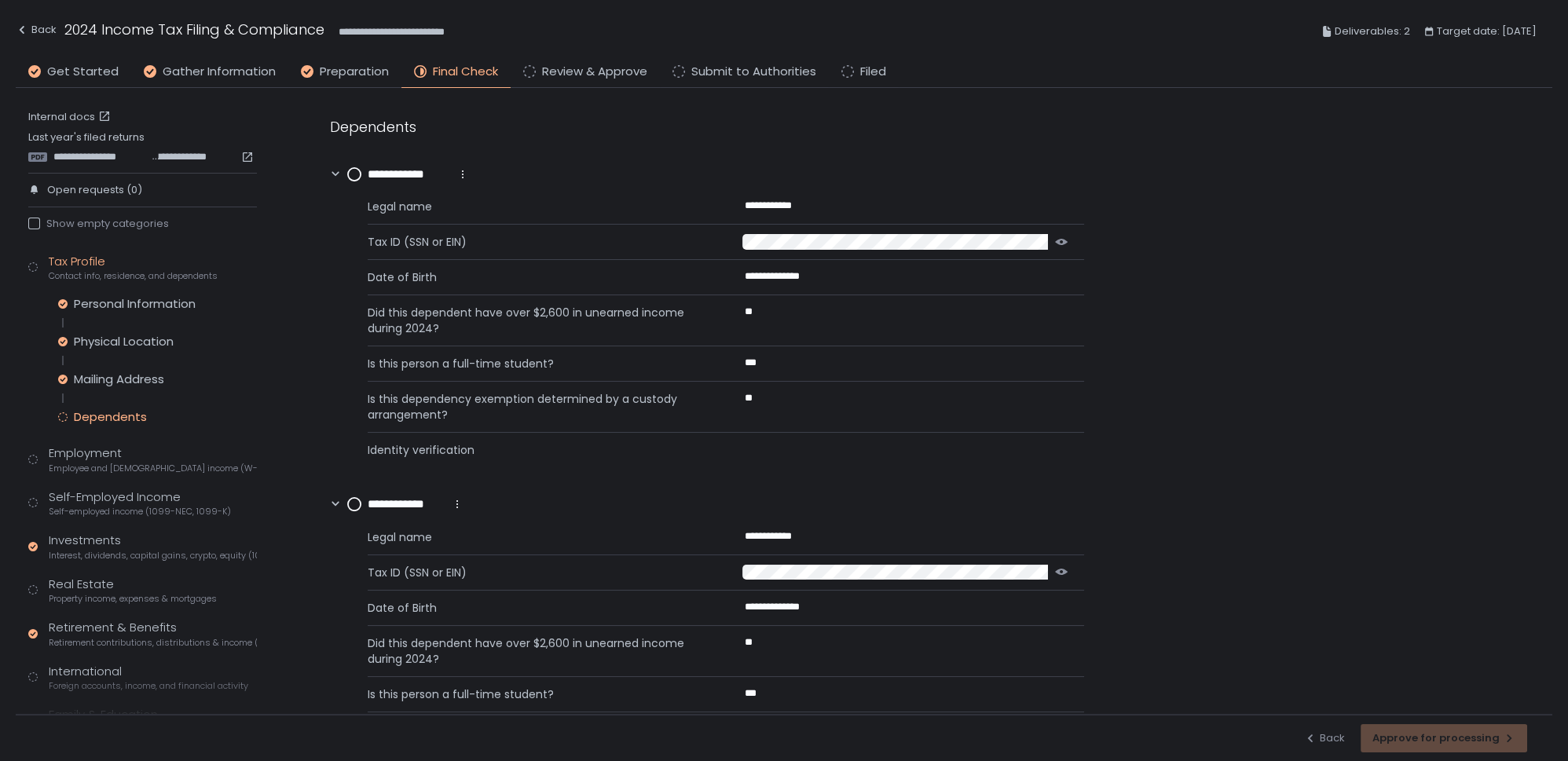
click at [354, 175] on circle at bounding box center [354, 175] width 13 height 13
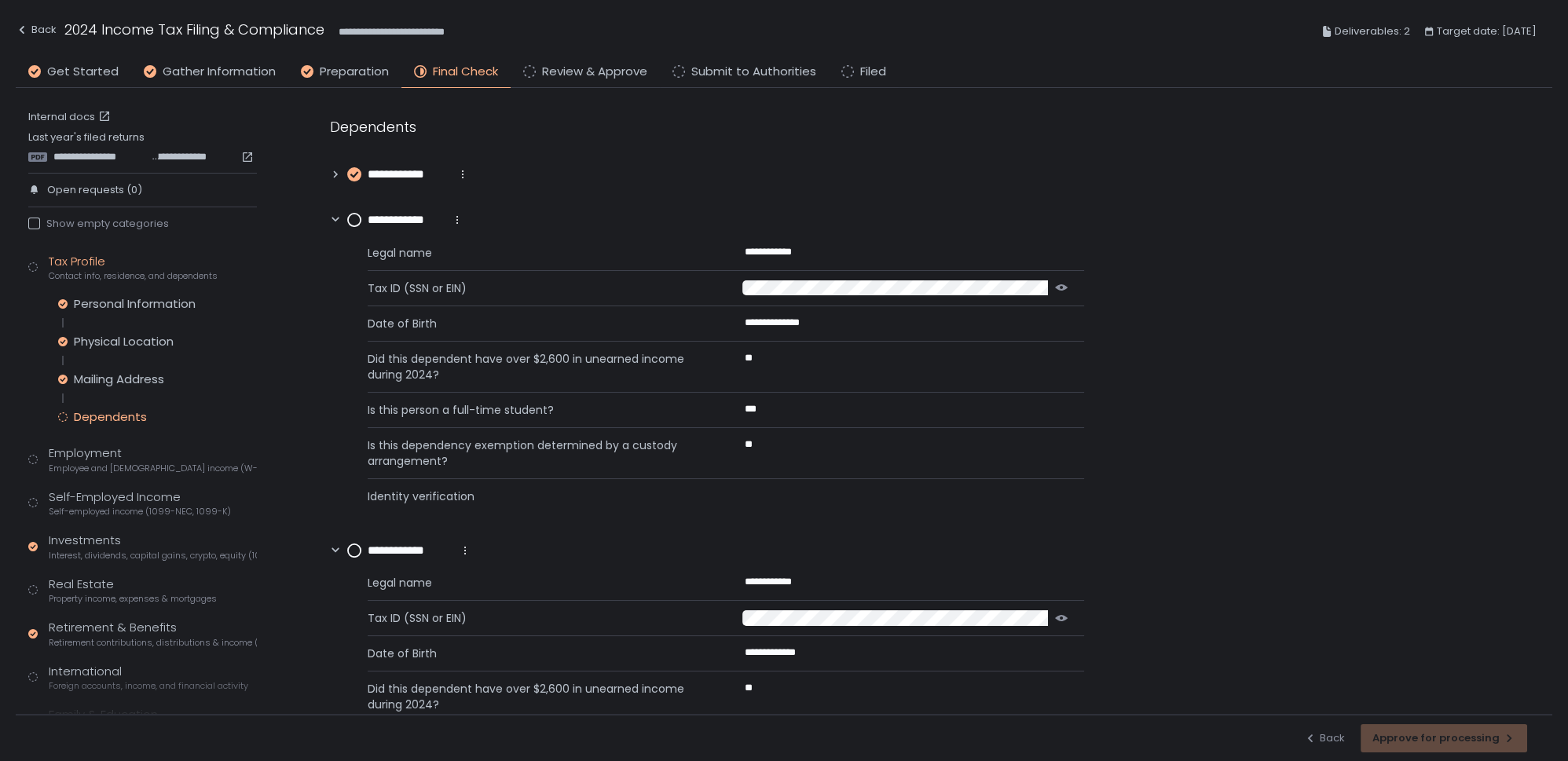
click at [352, 220] on circle at bounding box center [354, 220] width 13 height 13
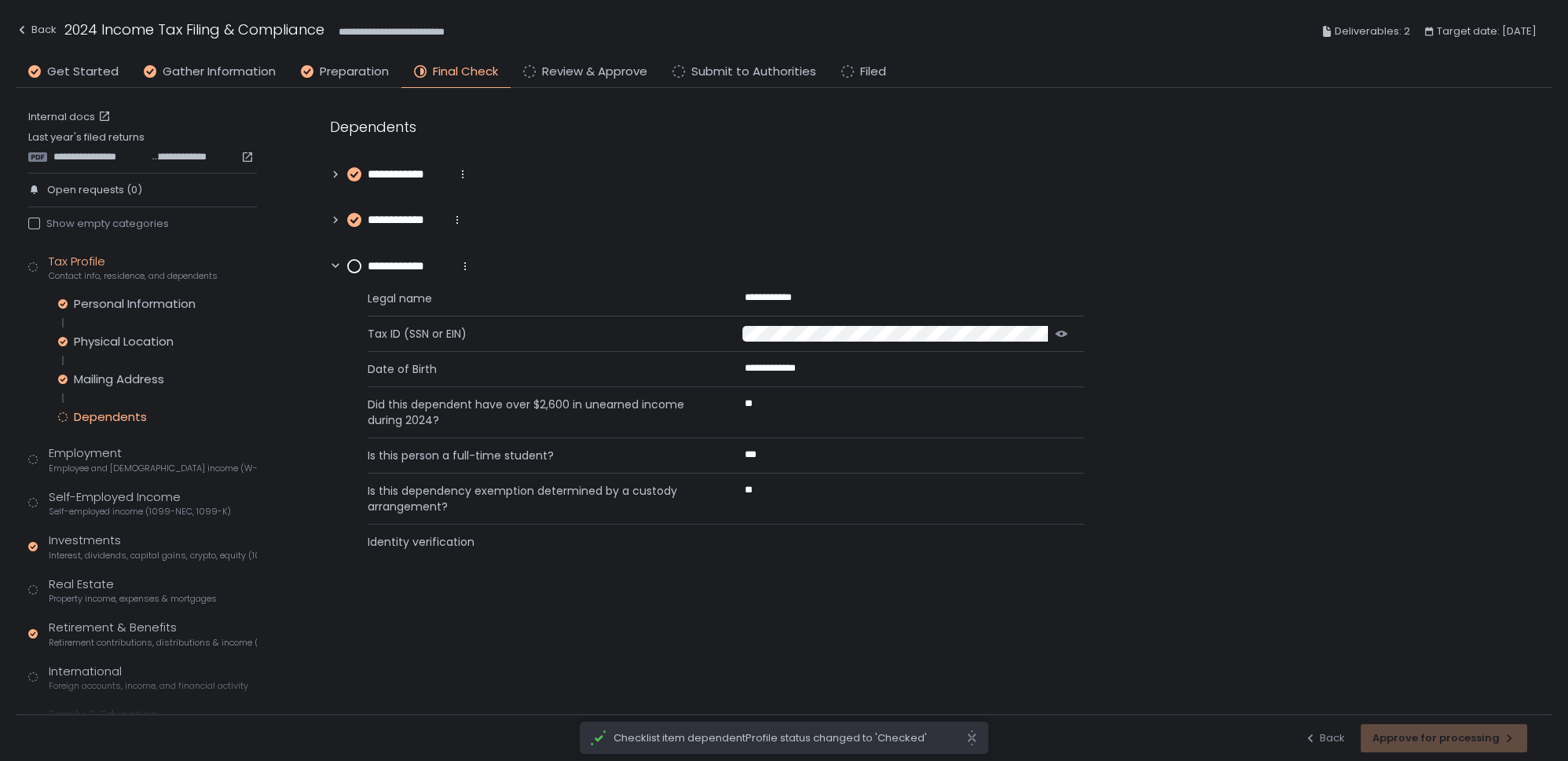
click at [350, 266] on circle at bounding box center [354, 266] width 13 height 13
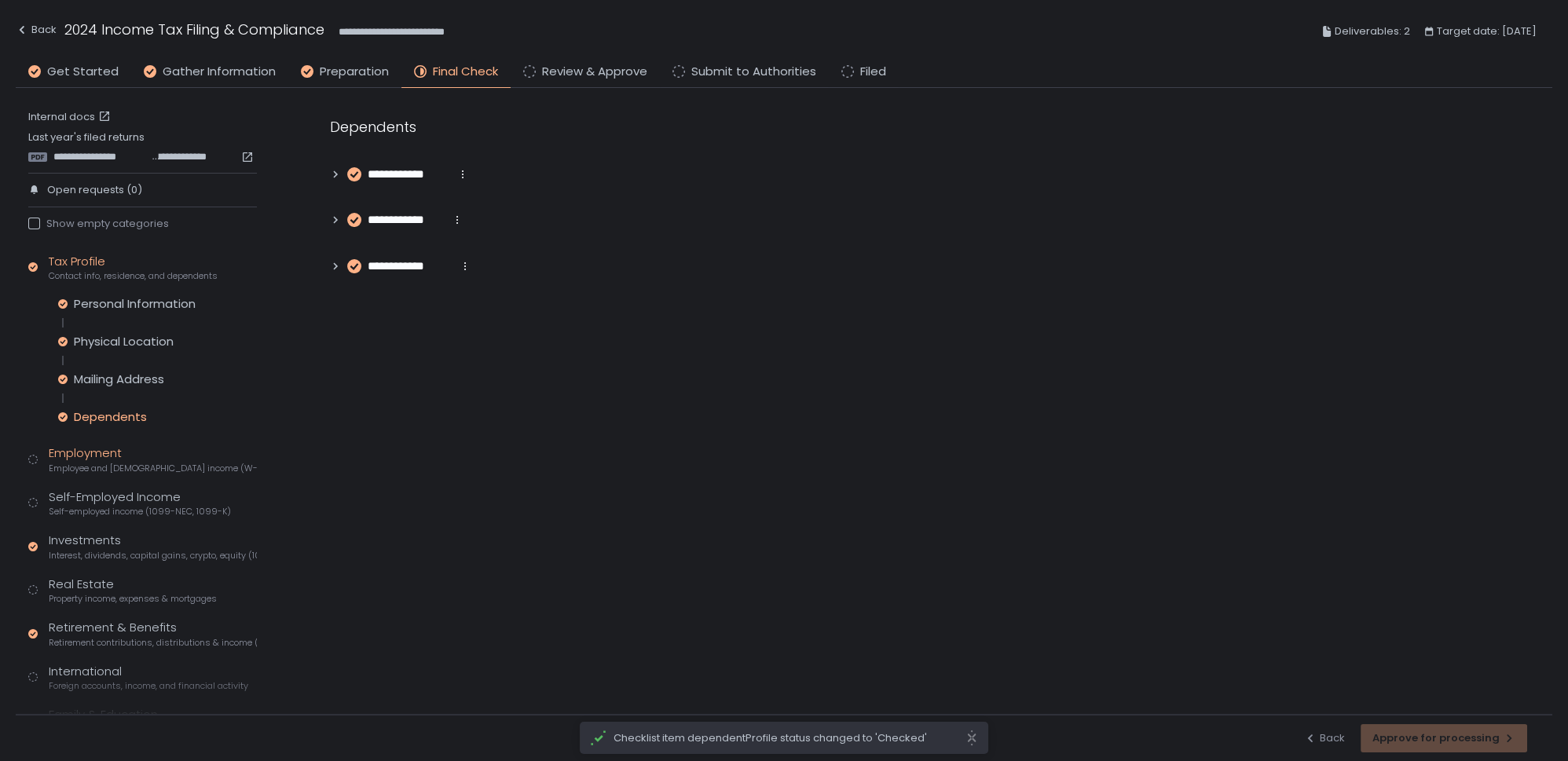
click at [113, 468] on span "Employee and [DEMOGRAPHIC_DATA] income (W-2s)" at bounding box center [152, 468] width 208 height 12
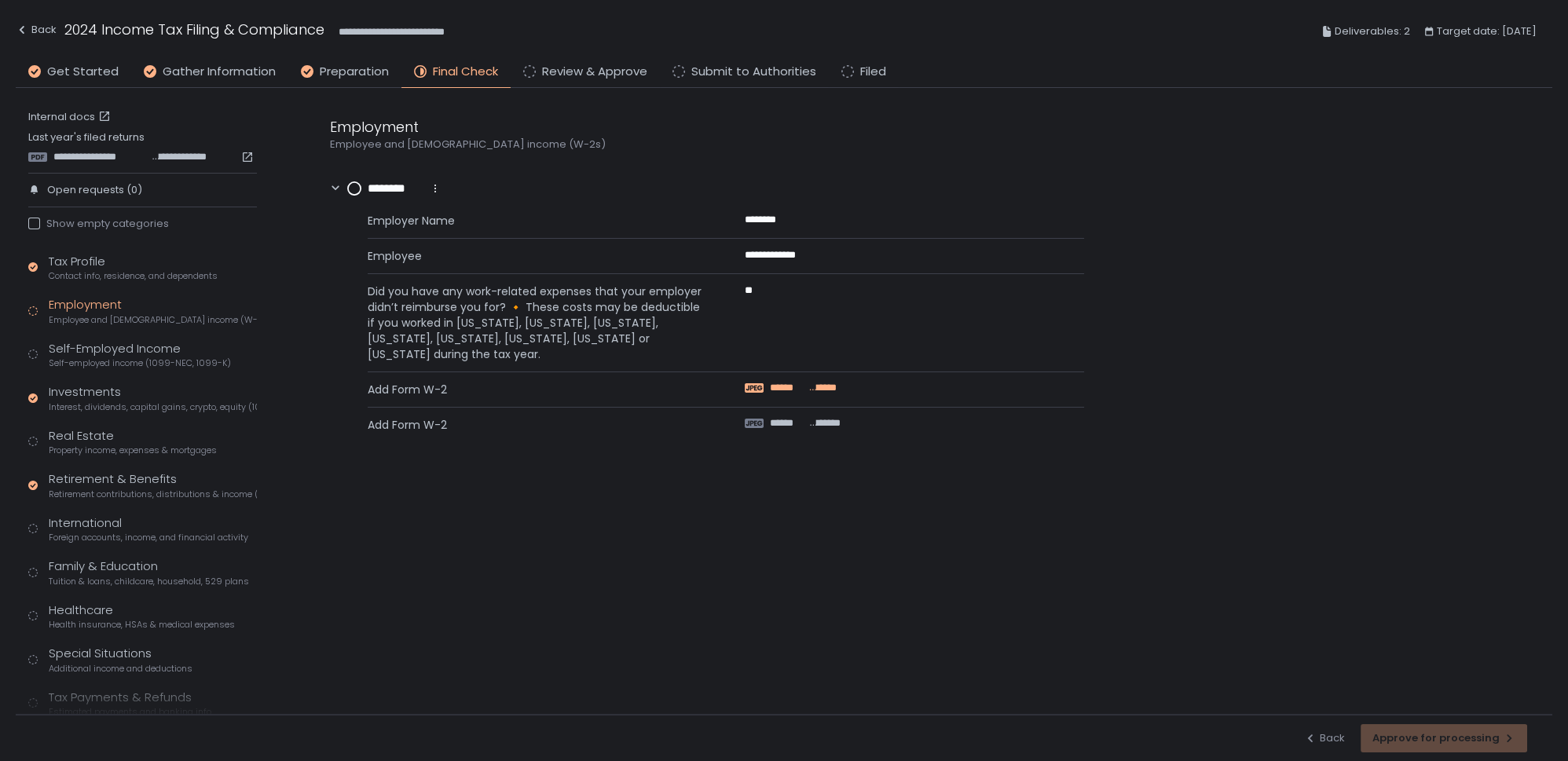
click at [779, 392] on span "******" at bounding box center [787, 387] width 36 height 14
click at [797, 424] on span "******" at bounding box center [789, 423] width 40 height 14
